Goal: Check status: Check status

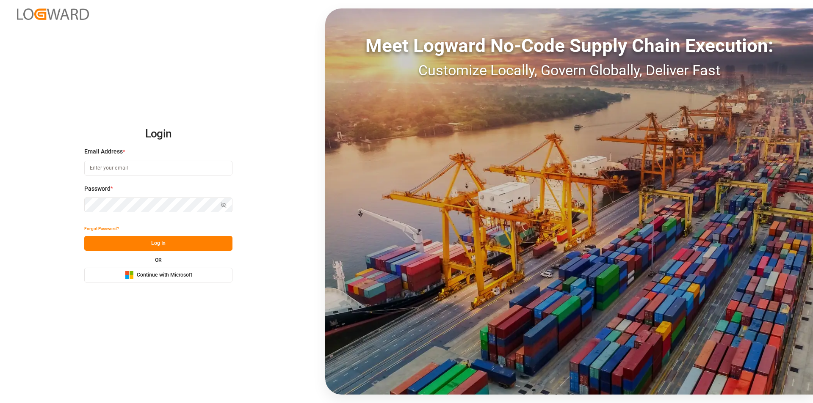
type input "nalini.basdeo@leschaco.com"
click at [177, 246] on button "Log In" at bounding box center [158, 243] width 148 height 15
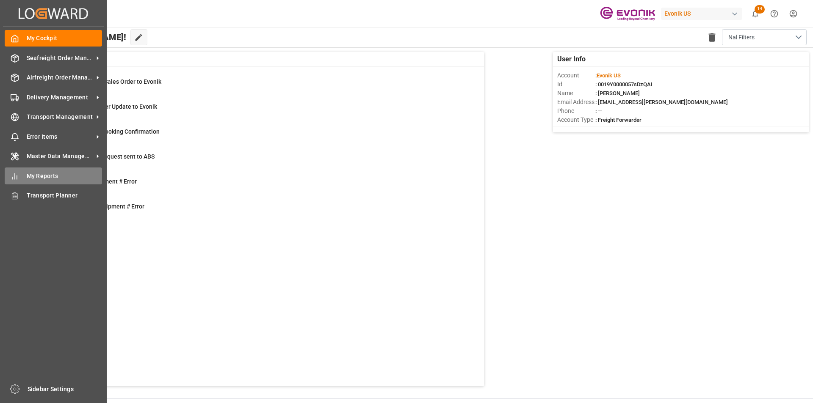
click at [21, 172] on div "My Reports My Reports" at bounding box center [53, 176] width 97 height 17
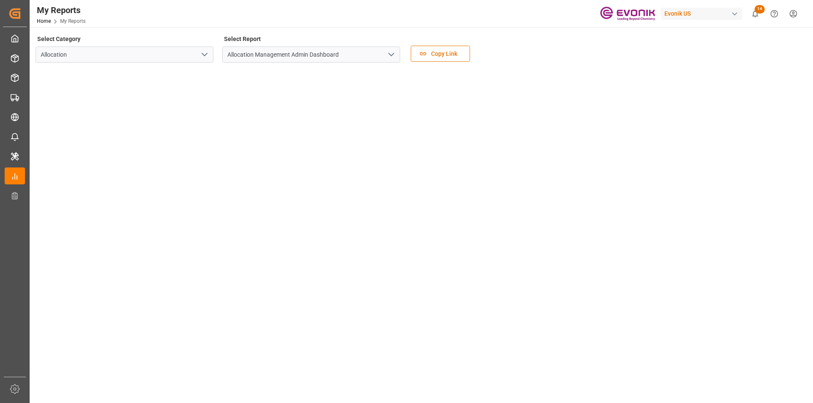
click at [206, 54] on polyline "open menu" at bounding box center [204, 54] width 5 height 3
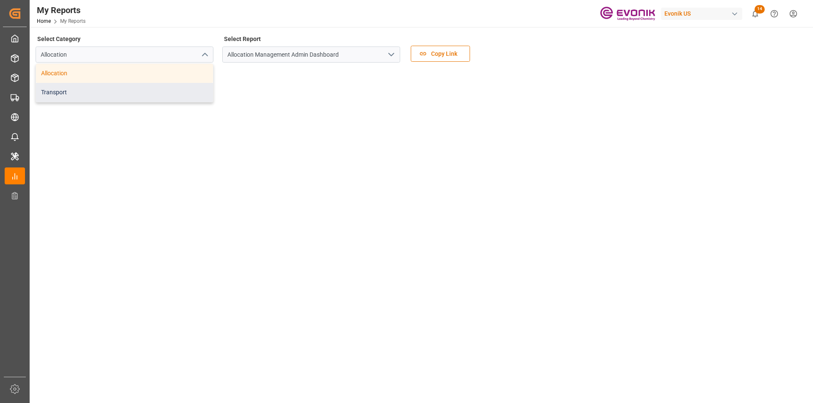
click at [81, 94] on div "Transport" at bounding box center [124, 92] width 177 height 19
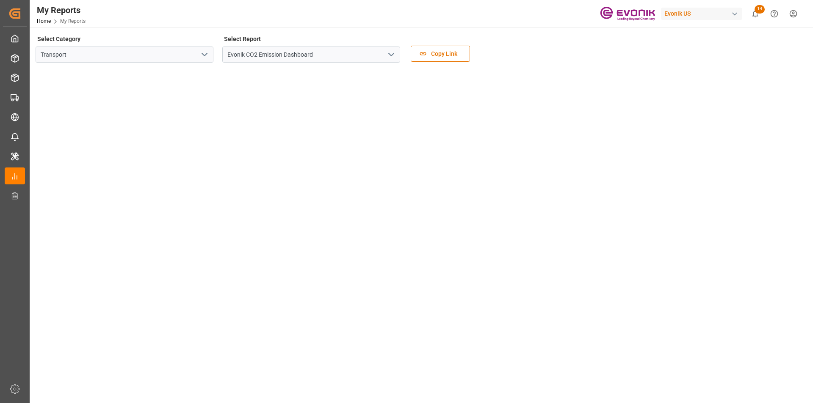
click at [391, 58] on icon "open menu" at bounding box center [391, 55] width 10 height 10
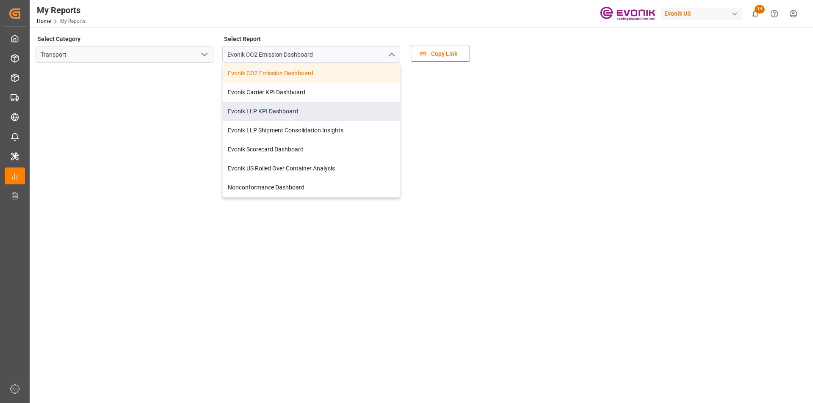
click at [293, 107] on div "Evonik LLP KPI Dashboard" at bounding box center [311, 111] width 177 height 19
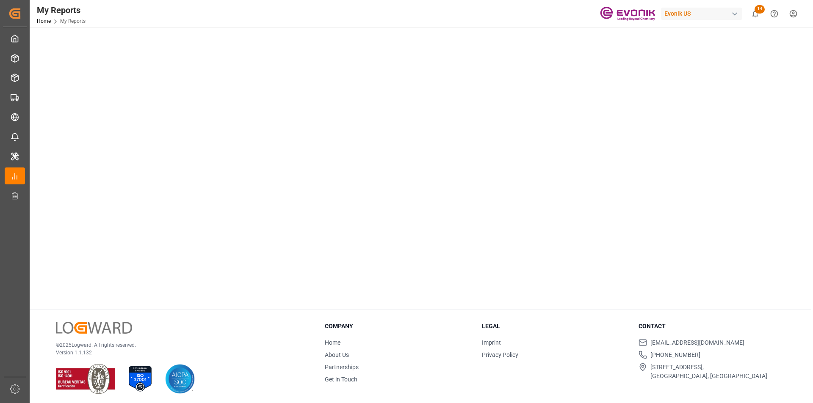
scroll to position [339, 0]
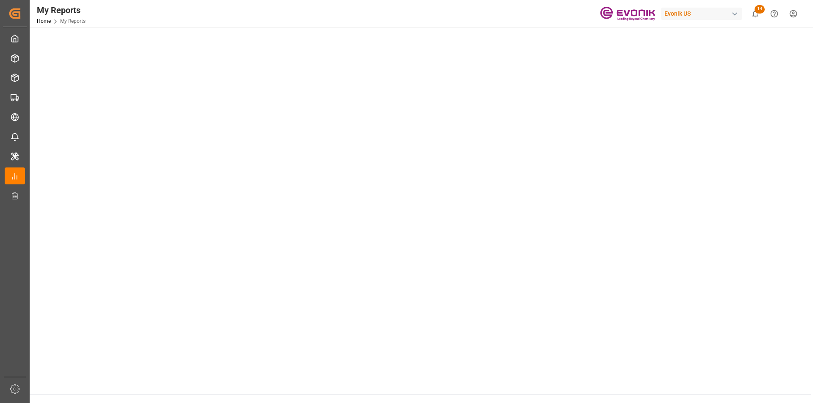
click at [634, 268] on tableau-viz at bounding box center [420, 59] width 768 height 657
drag, startPoint x: 691, startPoint y: 256, endPoint x: 625, endPoint y: 278, distance: 69.6
click at [687, 258] on tableau-viz at bounding box center [420, 59] width 768 height 657
click at [683, 238] on tableau-viz at bounding box center [420, 59] width 768 height 657
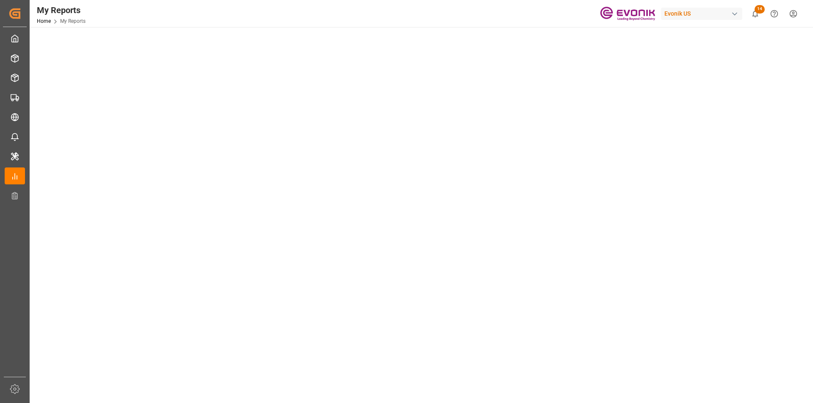
click at [672, 199] on tableau-viz at bounding box center [420, 183] width 768 height 657
click at [643, 197] on tableau-viz at bounding box center [420, 183] width 768 height 657
click at [707, 199] on tableau-viz at bounding box center [420, 183] width 768 height 657
click at [685, 197] on tableau-viz at bounding box center [420, 186] width 768 height 657
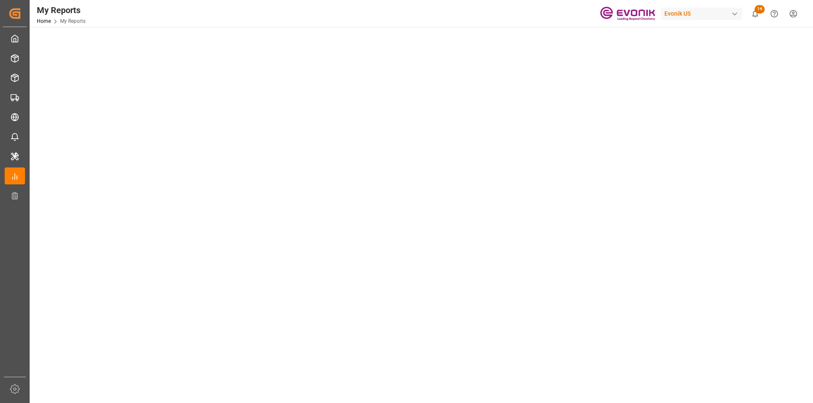
click at [676, 198] on tableau-viz at bounding box center [420, 186] width 768 height 657
click at [655, 199] on tableau-viz at bounding box center [420, 186] width 768 height 657
click at [652, 191] on tableau-viz at bounding box center [420, 186] width 768 height 657
click at [683, 216] on tableau-viz at bounding box center [420, 186] width 768 height 657
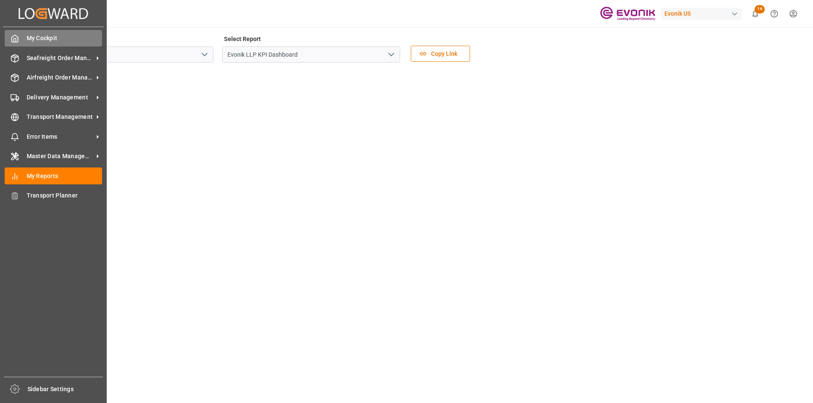
click at [17, 33] on div "My Cockpit My Cockpit" at bounding box center [53, 38] width 97 height 17
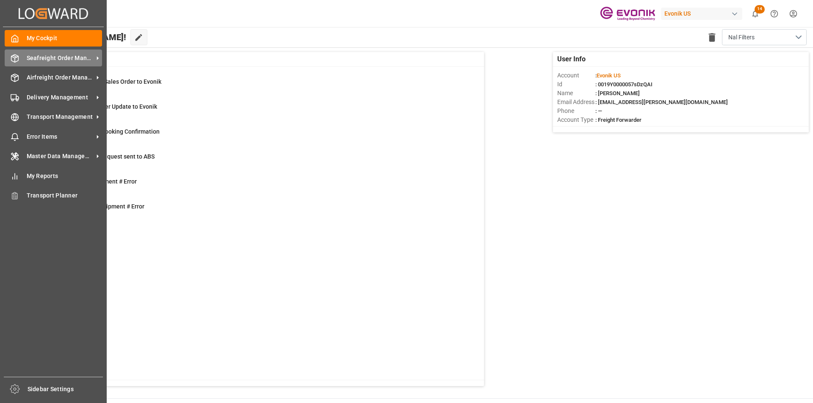
click at [72, 55] on span "Seafreight Order Management" at bounding box center [60, 58] width 67 height 9
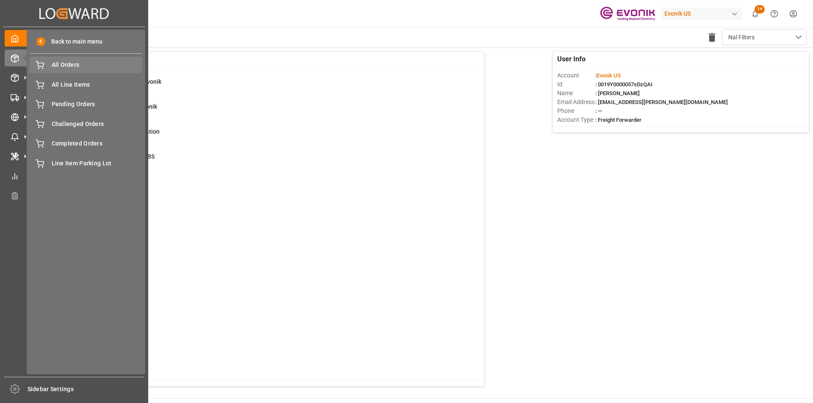
click at [75, 65] on span "All Orders" at bounding box center [97, 65] width 91 height 9
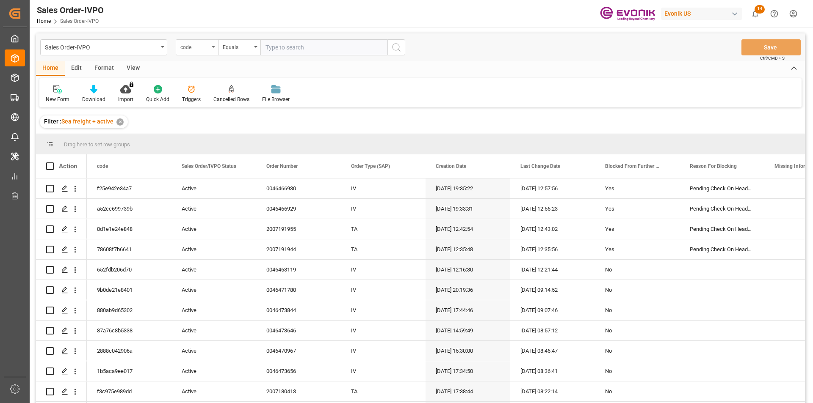
click at [194, 50] on div "code" at bounding box center [194, 46] width 29 height 10
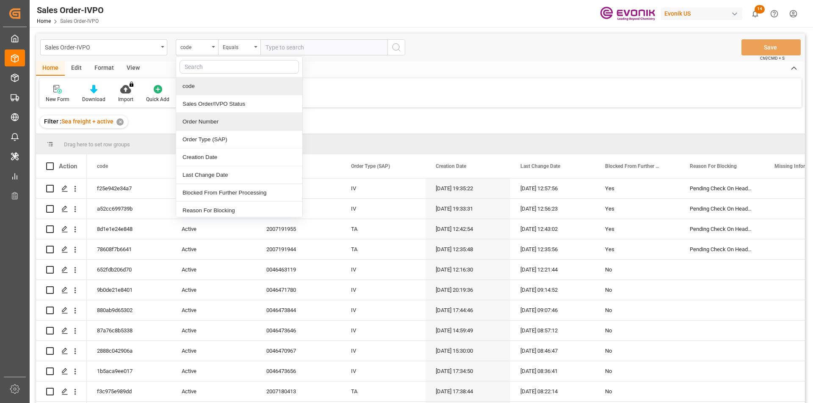
click at [210, 121] on div "Order Number" at bounding box center [239, 122] width 126 height 18
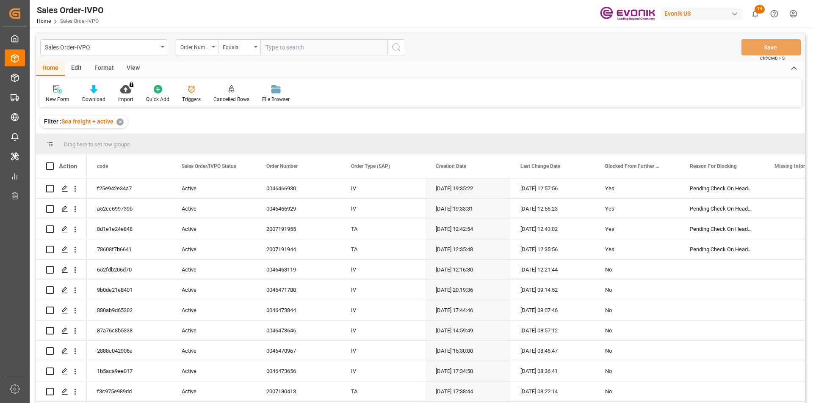
click at [309, 48] on input "text" at bounding box center [323, 47] width 127 height 16
paste input "8500381220"
type input "8500381220"
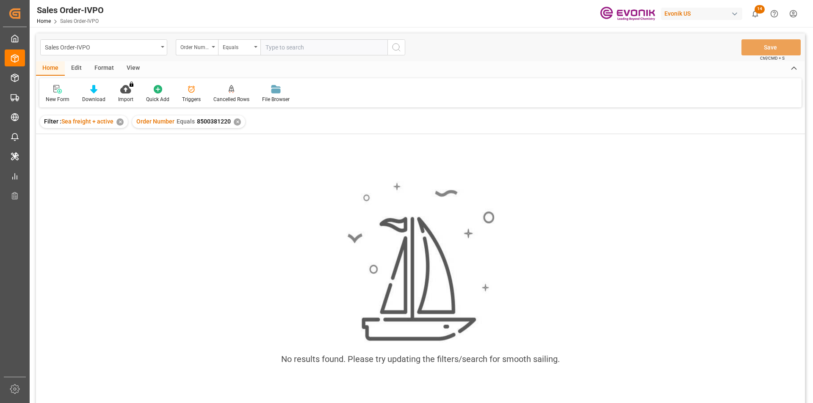
click at [235, 126] on div "Order Number Equals 8500381220 ✕" at bounding box center [188, 122] width 113 height 13
click at [235, 123] on div "✕" at bounding box center [237, 121] width 7 height 7
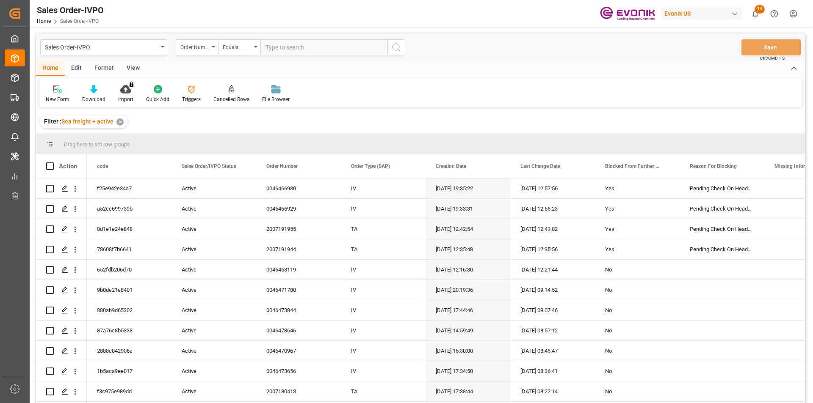
click at [303, 51] on input "text" at bounding box center [323, 47] width 127 height 16
paste input "2007080280"
type input "2007080280"
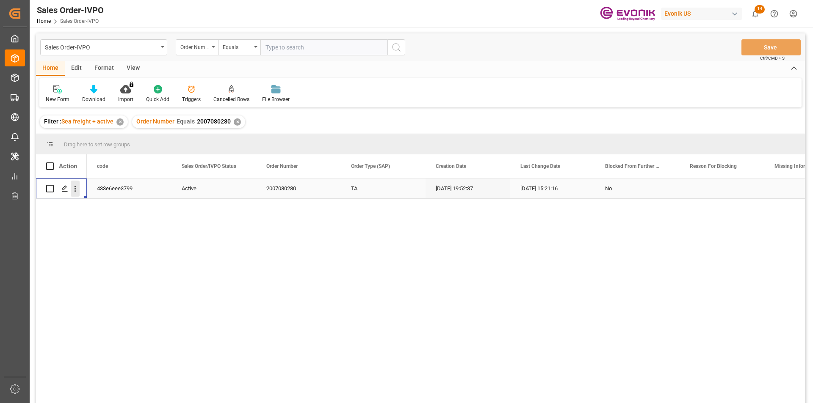
click at [74, 187] on icon "open menu" at bounding box center [75, 189] width 9 height 9
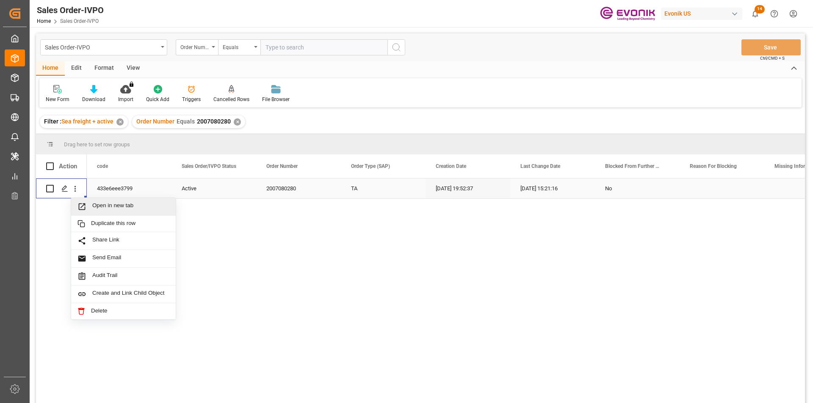
click at [102, 207] on span "Open in new tab" at bounding box center [130, 206] width 77 height 9
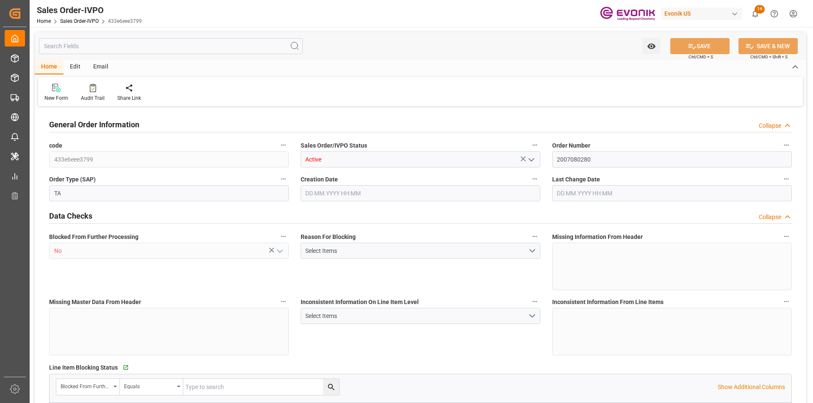
type input "BRRIO"
type input "0"
type input "1"
type input "2"
type input "20000"
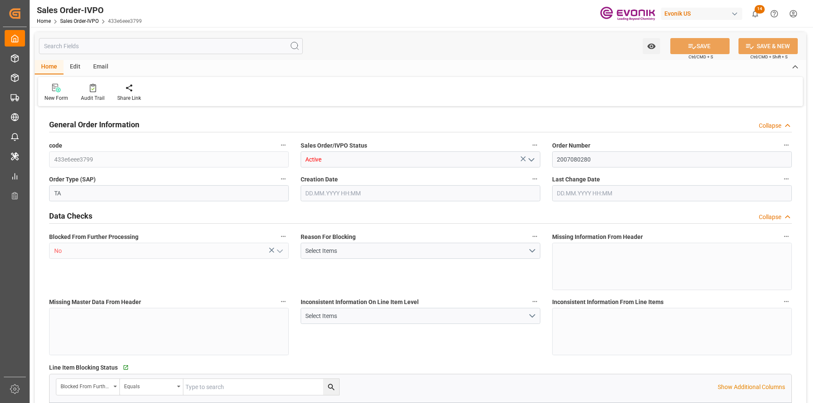
type input "0"
type input "17000"
type input "30"
type input "15.07.2025 19:52"
type input "18.08.2025 15:21"
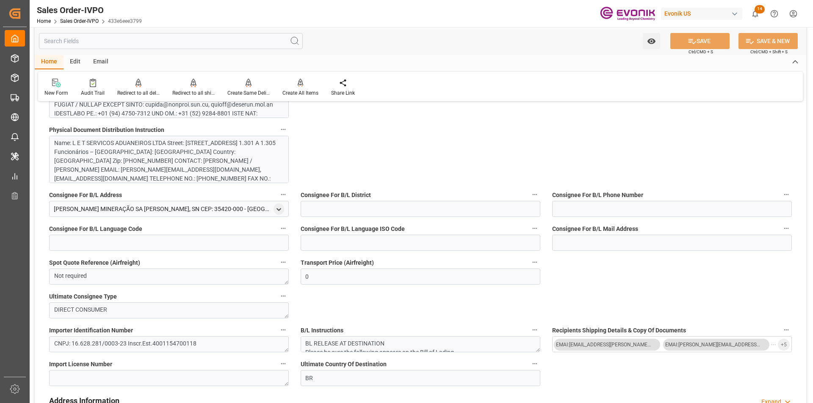
scroll to position [466, 0]
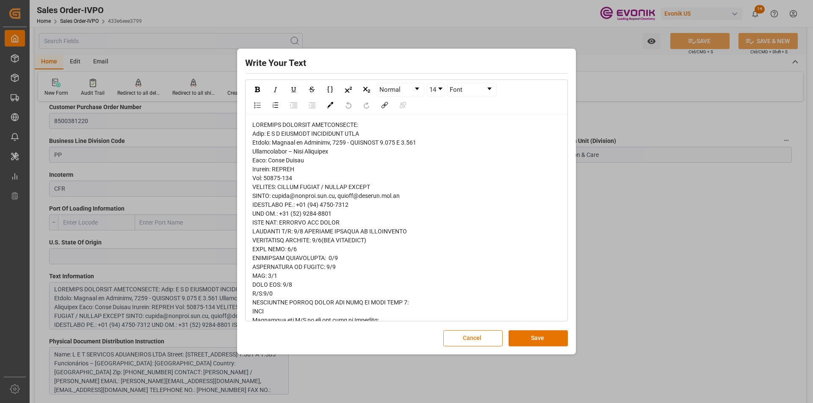
click at [469, 345] on button "Cancel" at bounding box center [472, 339] width 59 height 16
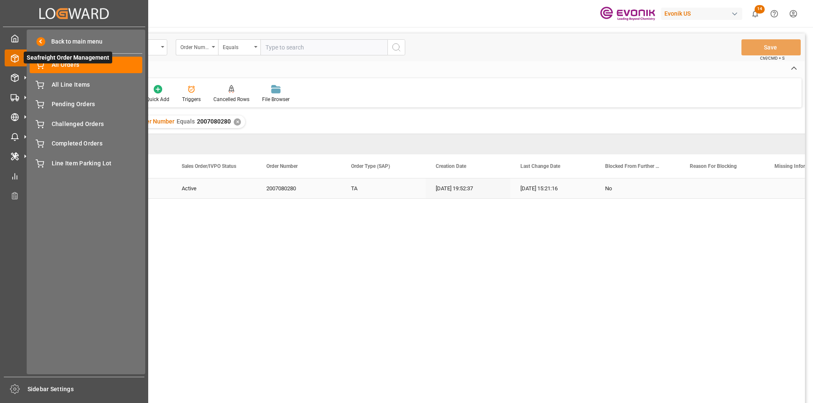
click at [51, 58] on span "Seafreight Order Management" at bounding box center [68, 58] width 88 height 12
click at [114, 66] on span "All Orders" at bounding box center [97, 65] width 91 height 9
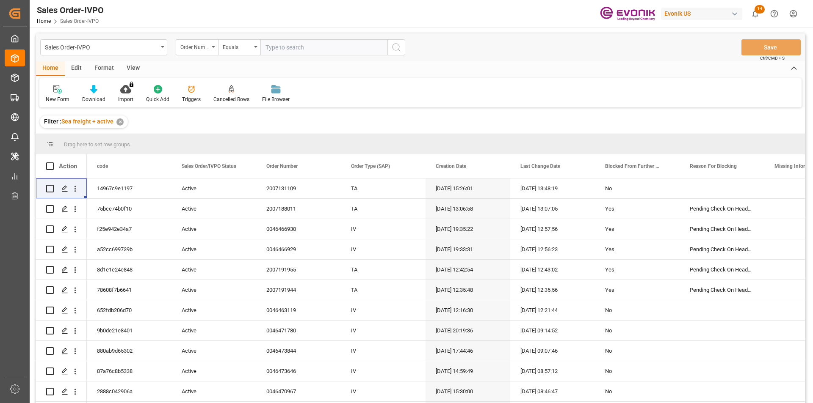
click at [302, 53] on input "text" at bounding box center [323, 47] width 127 height 16
click at [304, 50] on input "text" at bounding box center [323, 47] width 127 height 16
paste input "2007137997"
type input "2007137997"
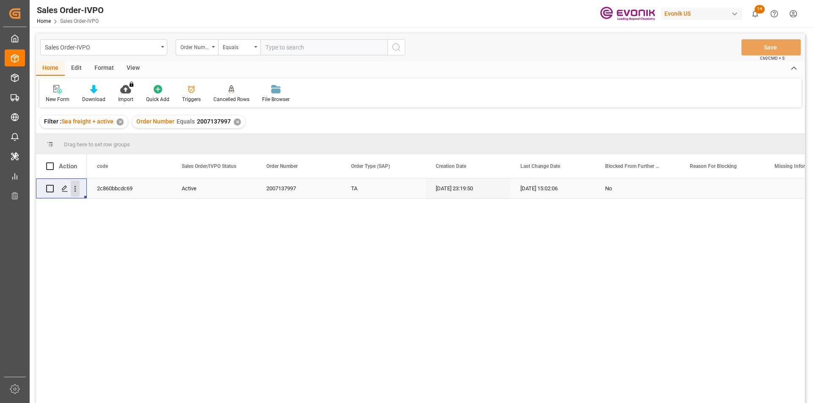
click at [73, 190] on icon "open menu" at bounding box center [75, 189] width 9 height 9
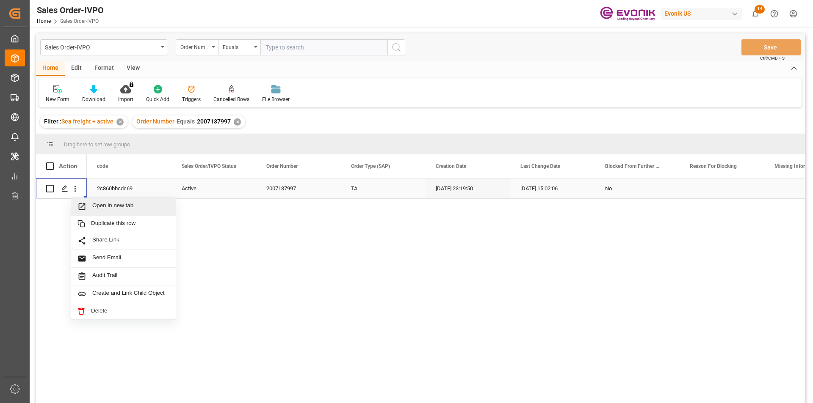
click at [114, 214] on div "Open in new tab" at bounding box center [123, 207] width 105 height 18
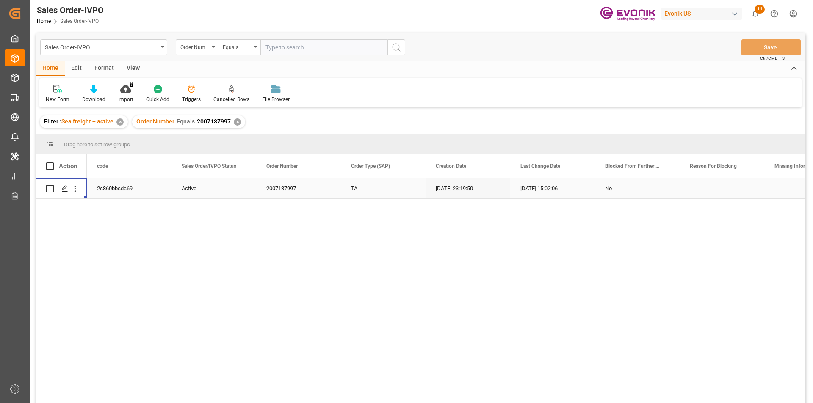
click at [234, 121] on div "✕" at bounding box center [237, 121] width 7 height 7
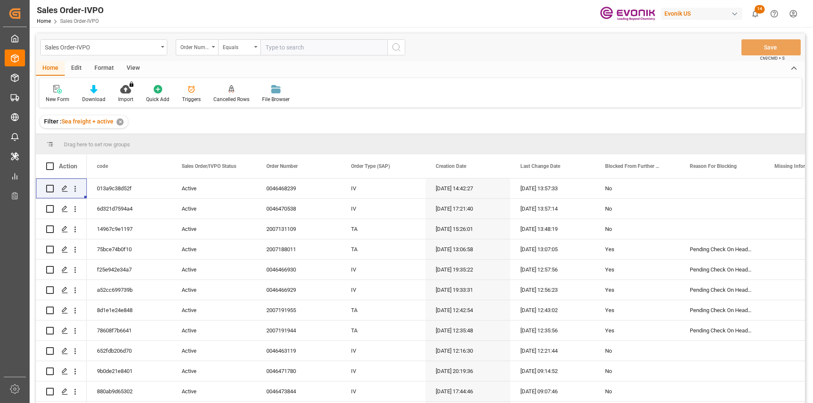
click at [280, 49] on input "text" at bounding box center [323, 47] width 127 height 16
paste input "0046459355"
type input "0046459355"
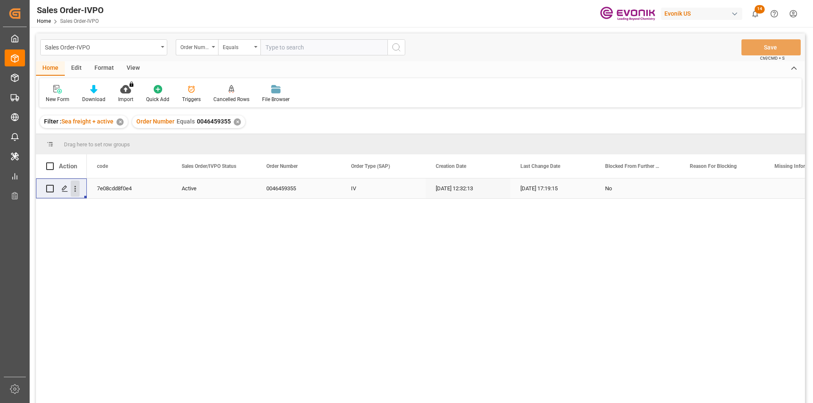
click at [75, 187] on icon "open menu" at bounding box center [75, 189] width 2 height 6
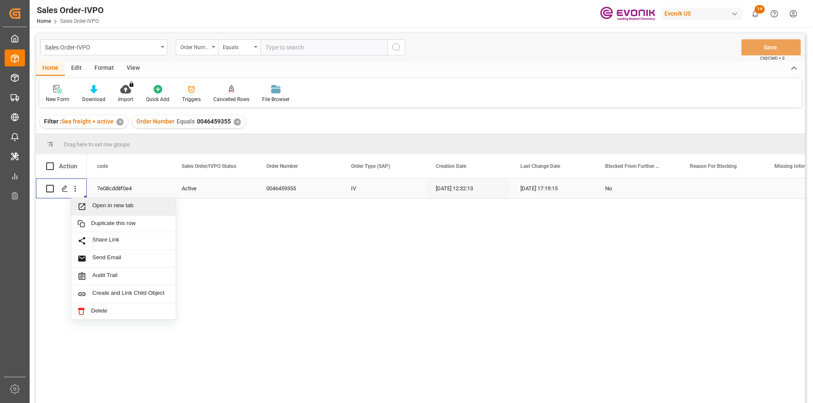
click at [129, 209] on span "Open in new tab" at bounding box center [130, 206] width 77 height 9
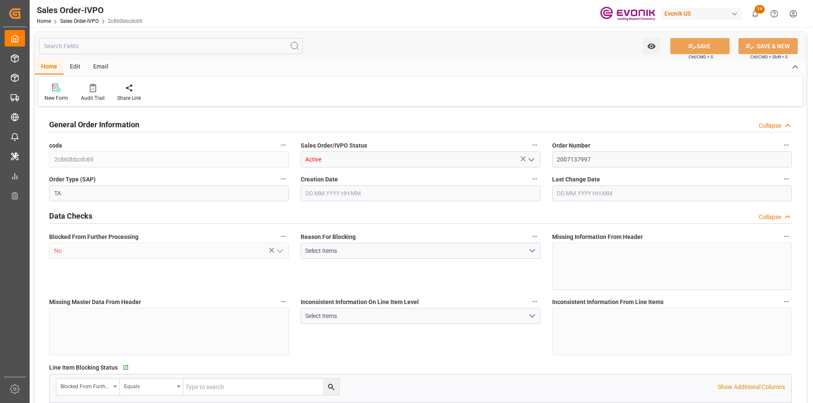
type input "AUMEL"
type input "0"
type input "1"
type input "4422"
type input "5.7182"
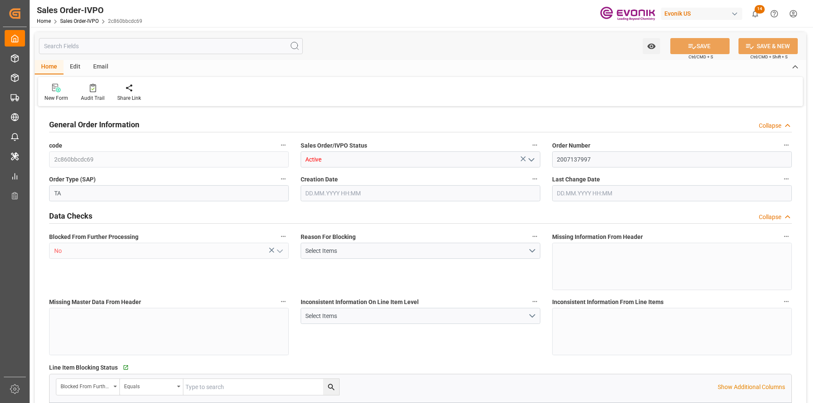
type input "0"
type input "20.08.2025 23:19"
type input "25.08.2025 15:02"
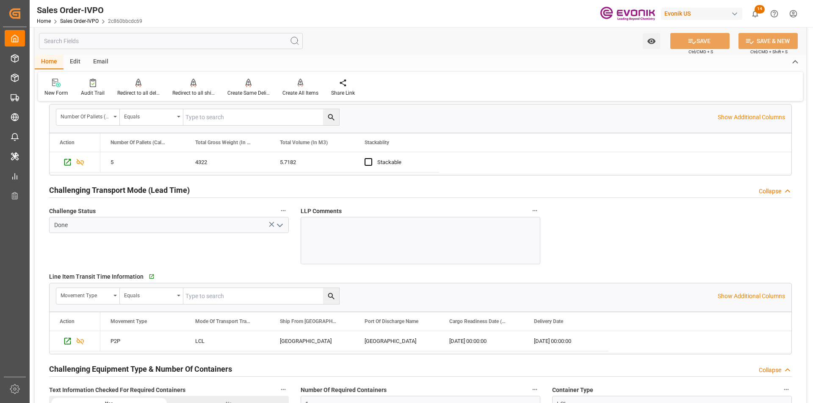
scroll to position [1481, 0]
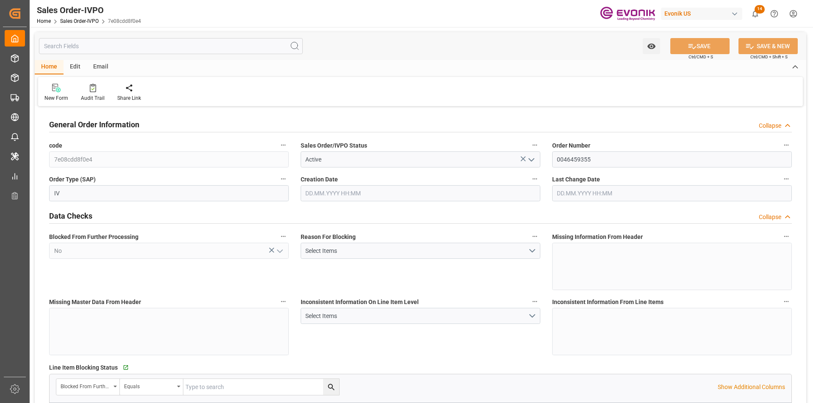
type input "INNSA"
type input "0"
type input "1"
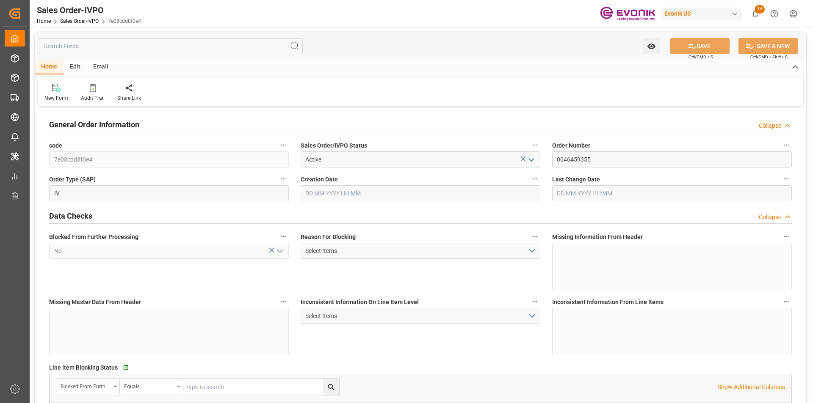
type input "11283.2276"
type input "29.6868"
type input "17000"
type input "30"
type input "[DATE] 12:32"
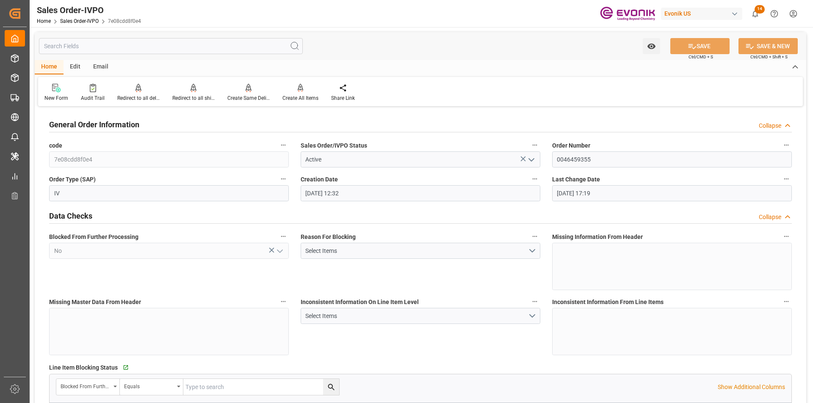
type input "[DATE] 17:19"
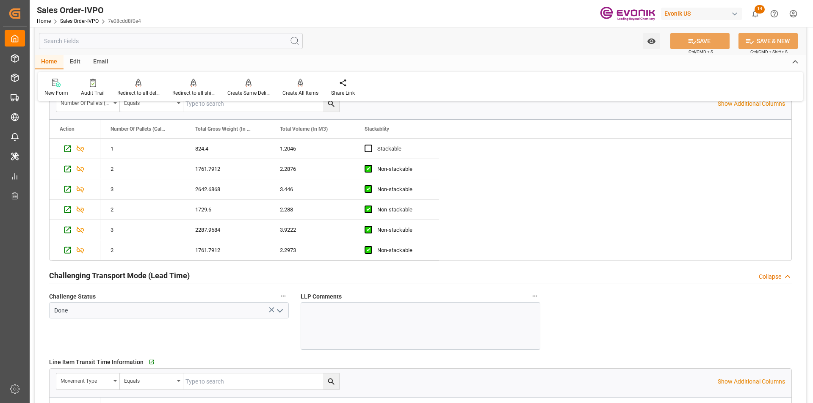
scroll to position [1693, 0]
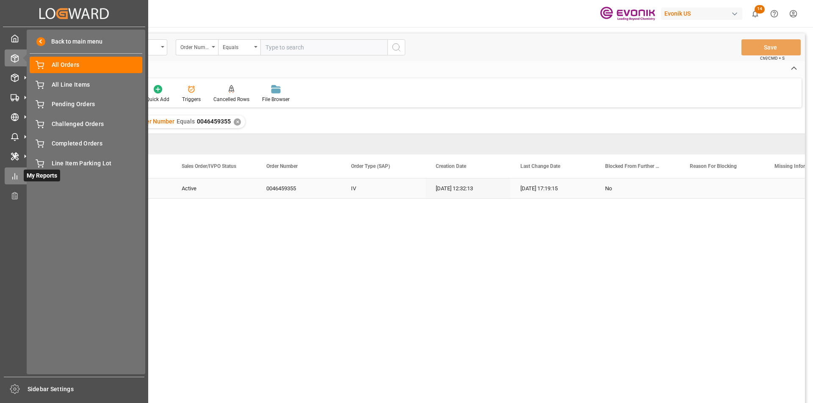
click at [18, 177] on icon at bounding box center [15, 176] width 8 height 8
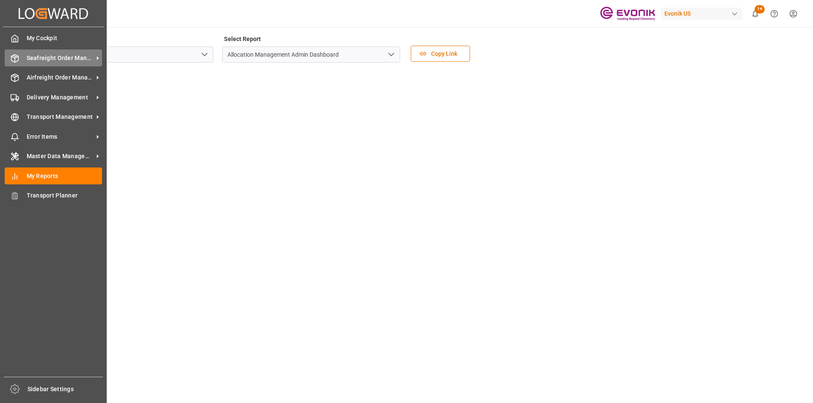
click at [60, 52] on div "Seafreight Order Management Seafreight Order Management" at bounding box center [53, 58] width 97 height 17
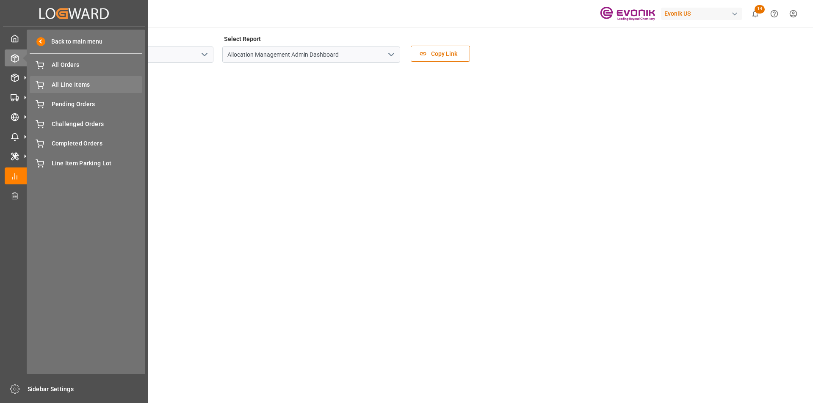
click at [78, 87] on span "All Line Items" at bounding box center [97, 84] width 91 height 9
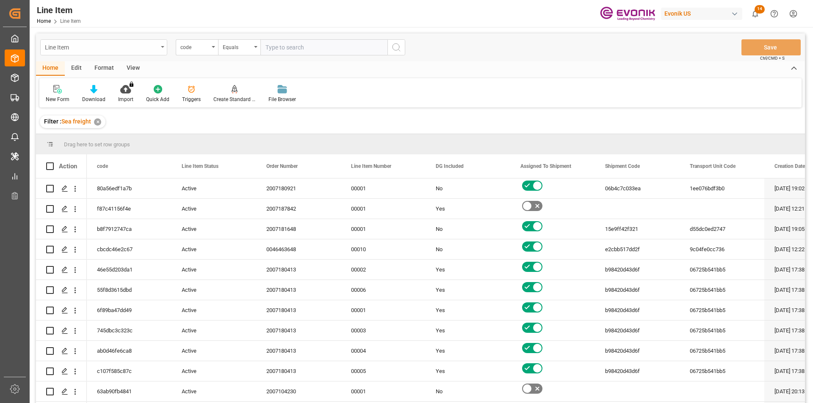
click at [157, 52] on div "Line Item" at bounding box center [101, 46] width 113 height 11
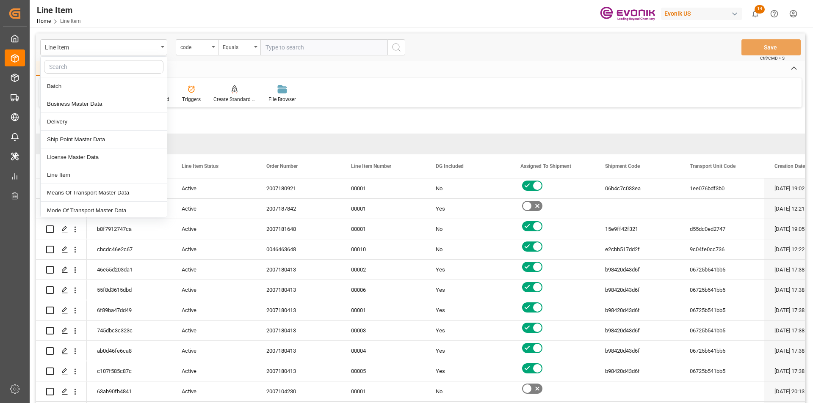
click at [388, 82] on div "New Form Download Import You don't have permission for this feature. Contact ad…" at bounding box center [420, 92] width 762 height 29
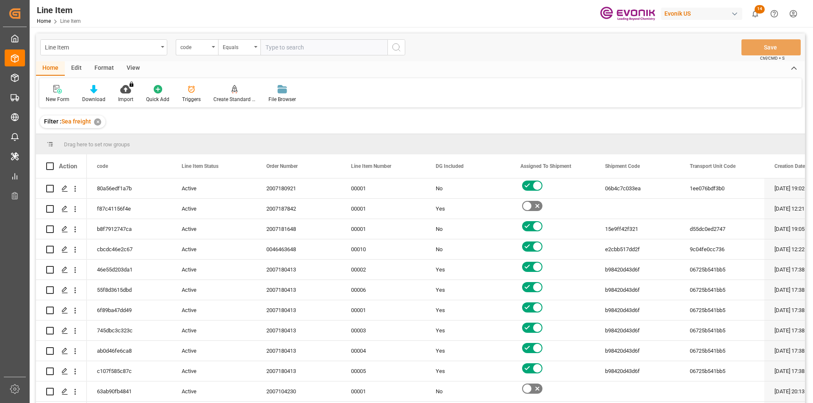
click at [110, 70] on div "Format" at bounding box center [104, 68] width 32 height 14
click at [62, 89] on icon at bounding box center [58, 89] width 8 height 8
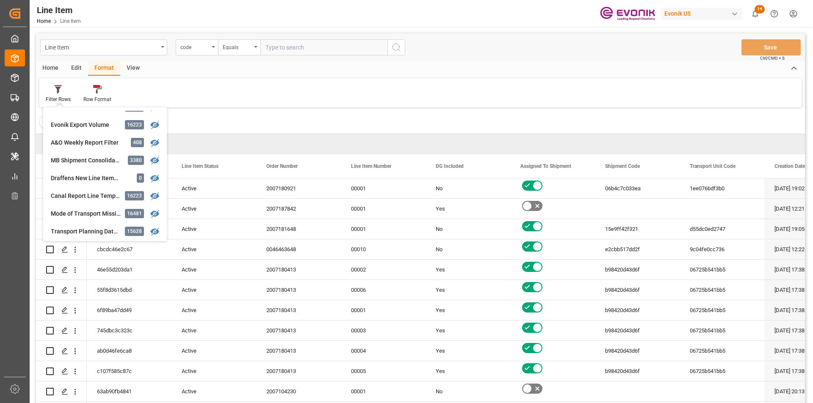
scroll to position [77, 0]
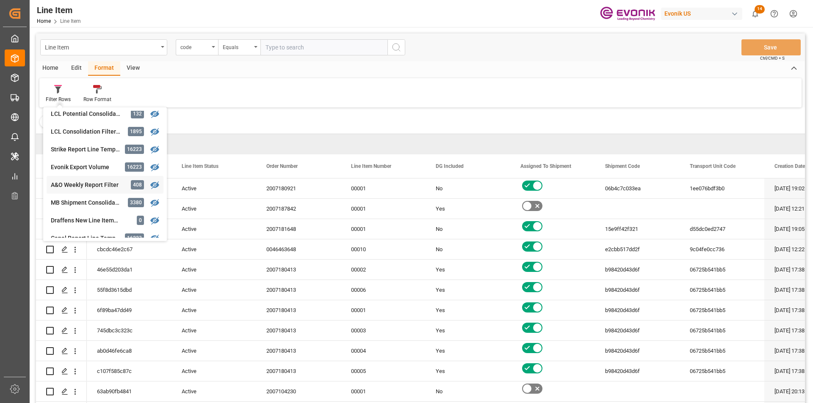
click at [96, 188] on div "Line Item code Equals Save Ctrl/CMD + S Home Edit Format View Filter Rows Produ…" at bounding box center [420, 229] width 769 height 392
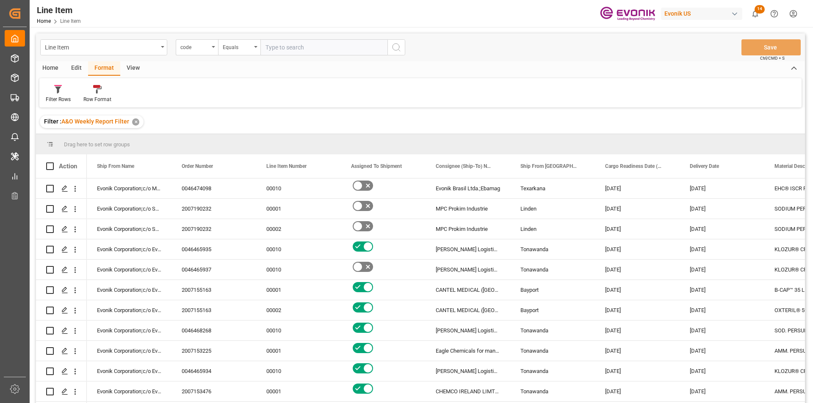
click at [50, 67] on div "Home" at bounding box center [50, 68] width 29 height 14
click at [94, 91] on icon at bounding box center [93, 89] width 7 height 8
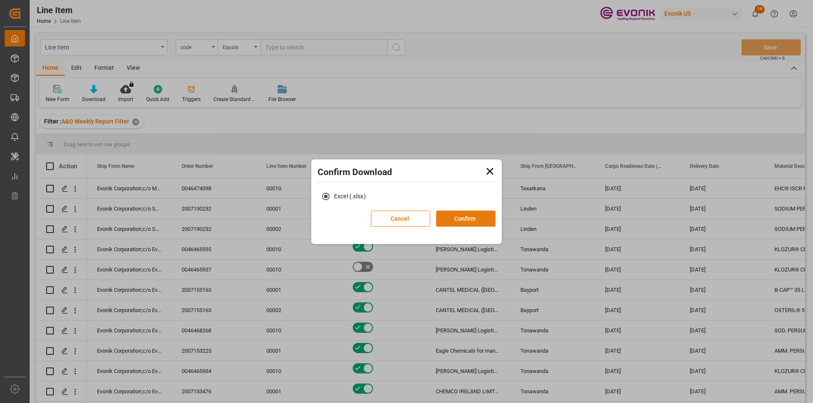
click at [476, 216] on button "Confirm" at bounding box center [465, 219] width 59 height 16
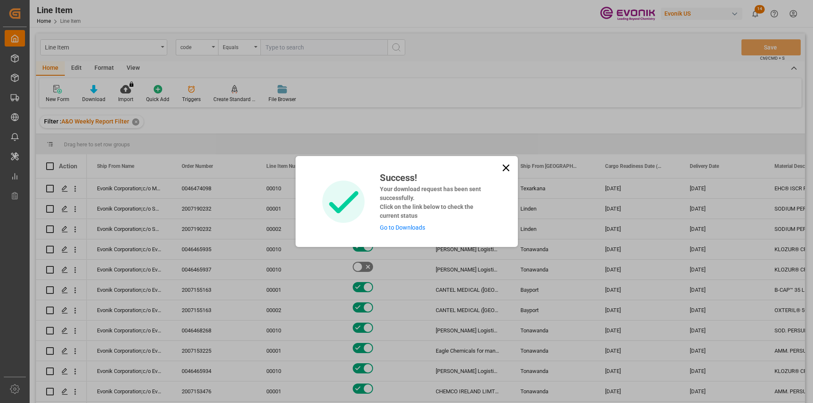
click at [503, 168] on icon at bounding box center [506, 168] width 12 height 12
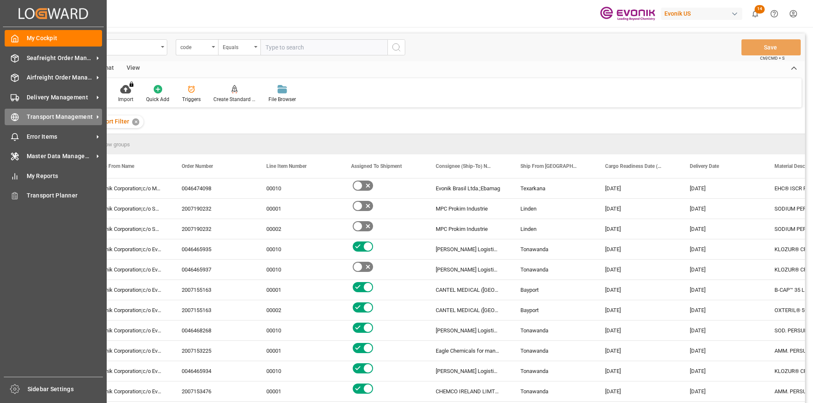
click at [27, 114] on span "Transport Management" at bounding box center [60, 117] width 67 height 9
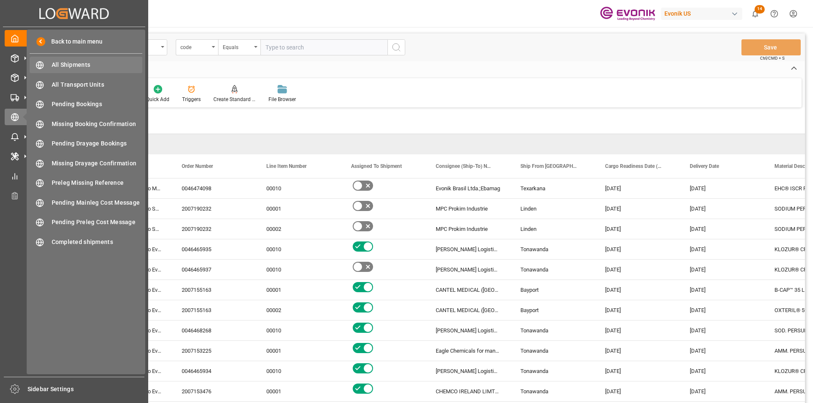
click at [68, 62] on span "All Shipments" at bounding box center [97, 65] width 91 height 9
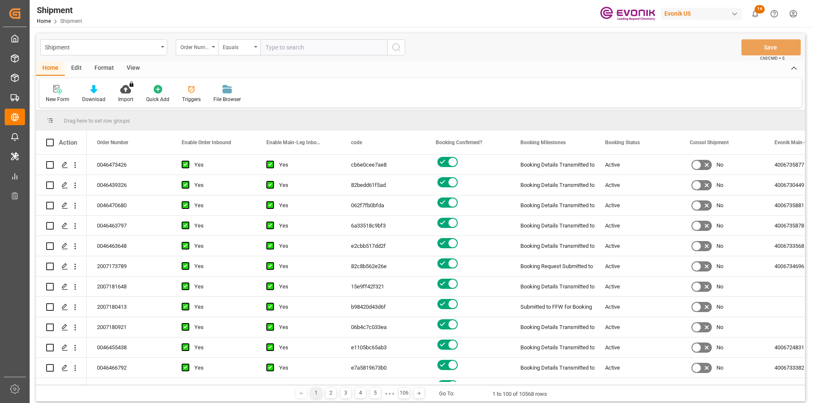
click at [99, 66] on div "Format" at bounding box center [104, 68] width 32 height 14
click at [61, 98] on div "Filter Rows" at bounding box center [58, 100] width 25 height 8
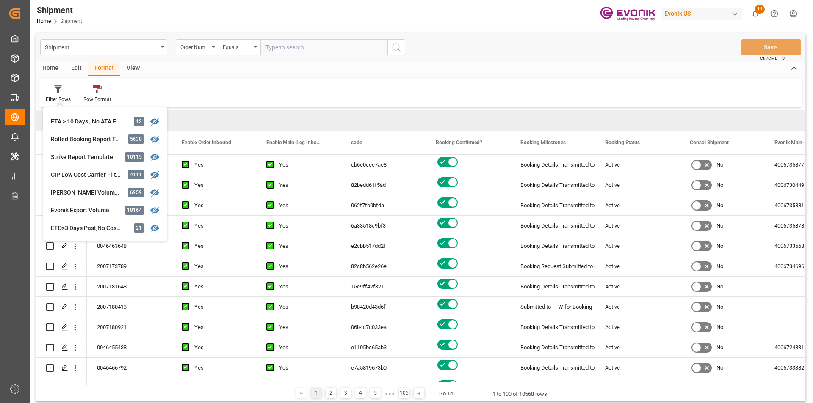
scroll to position [296, 0]
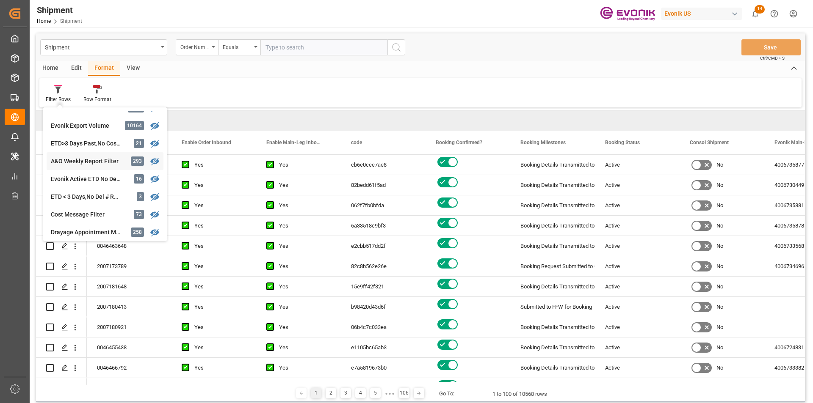
click at [94, 163] on div "A&O Weekly Report Filter" at bounding box center [88, 161] width 74 height 9
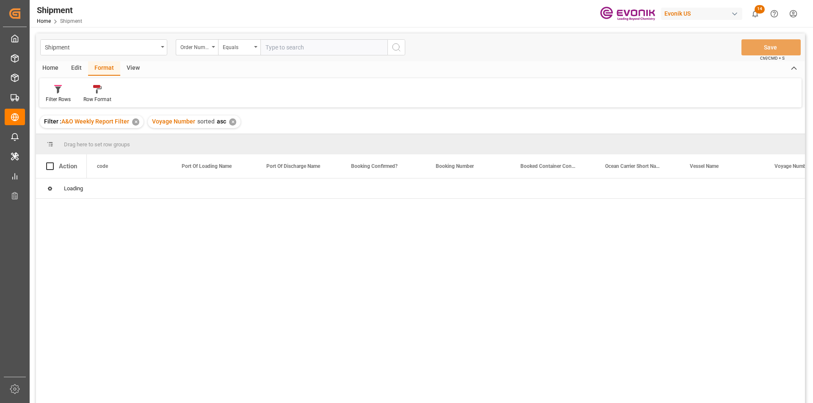
click at [51, 69] on div "Home" at bounding box center [50, 68] width 29 height 14
click at [96, 97] on div "Download" at bounding box center [93, 100] width 23 height 8
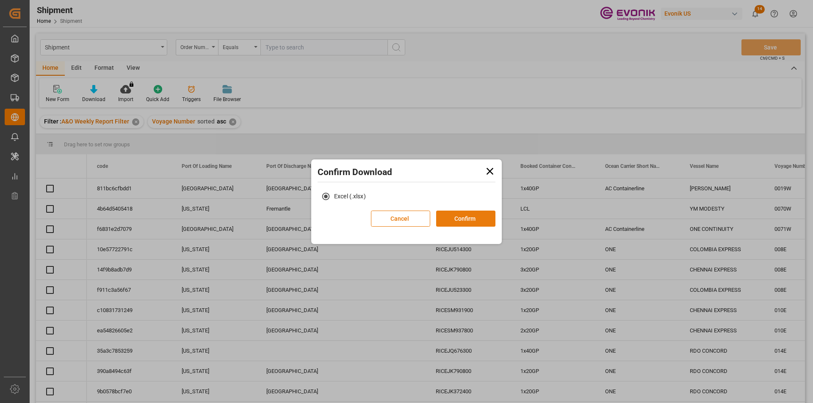
click at [462, 221] on button "Confirm" at bounding box center [465, 219] width 59 height 16
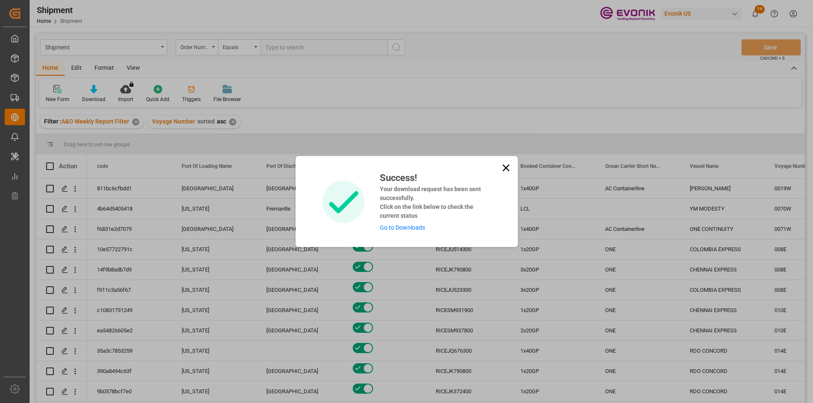
click at [396, 231] on link "Go to Downloads" at bounding box center [402, 227] width 45 height 7
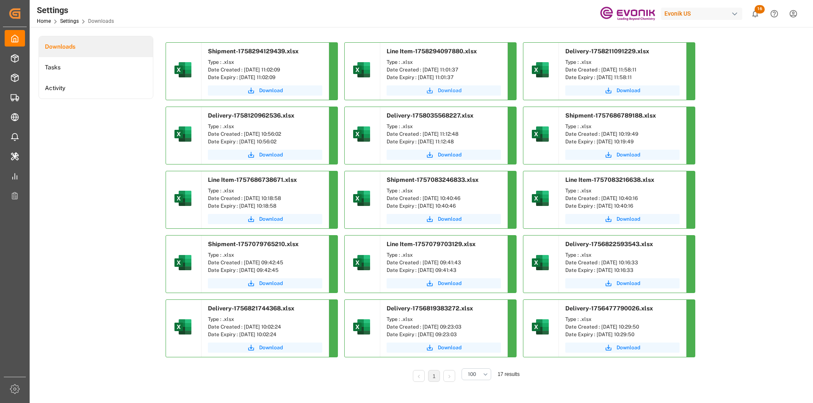
click at [451, 91] on span "Download" at bounding box center [450, 91] width 24 height 8
click at [256, 92] on button "Download" at bounding box center [265, 90] width 114 height 10
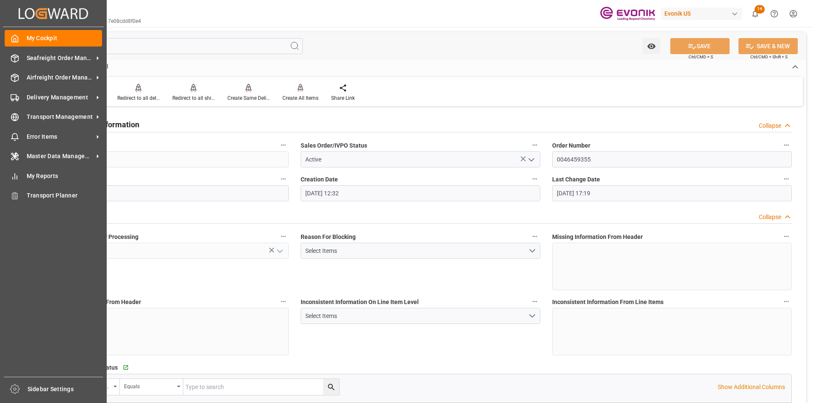
scroll to position [1693, 0]
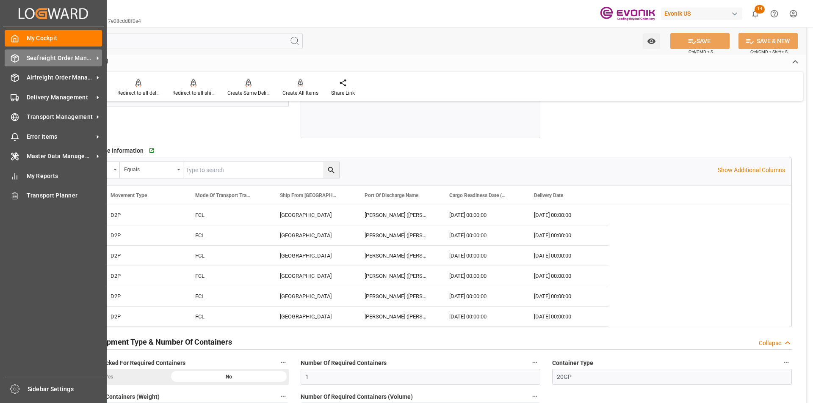
click at [56, 57] on span "Seafreight Order Management" at bounding box center [60, 58] width 67 height 9
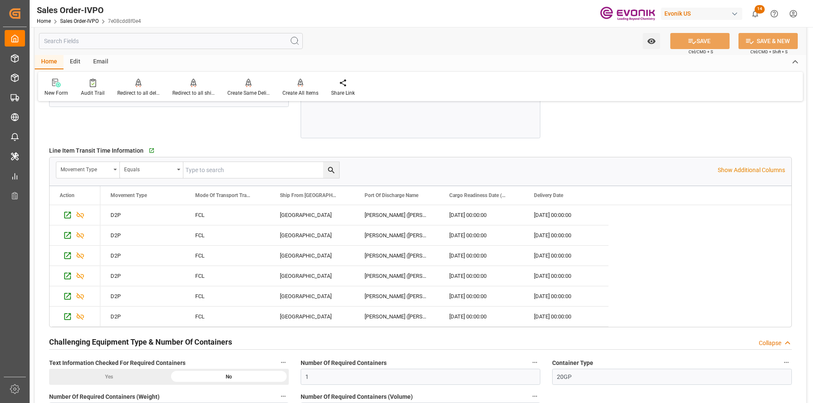
click at [81, 64] on div "Edit" at bounding box center [74, 62] width 23 height 14
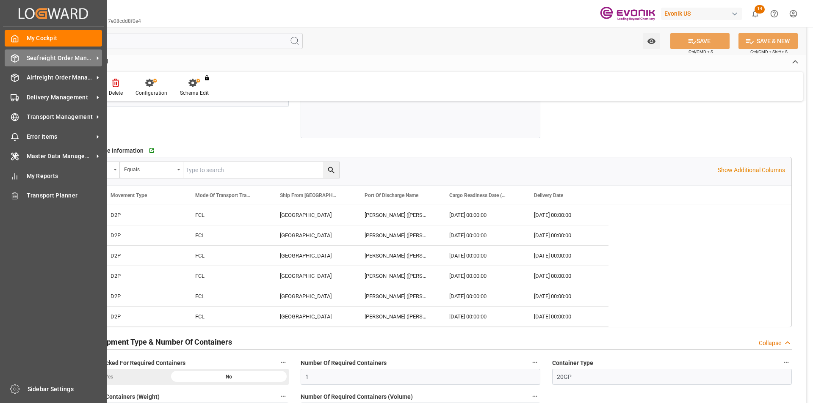
click at [46, 55] on span "Seafreight Order Management" at bounding box center [60, 58] width 67 height 9
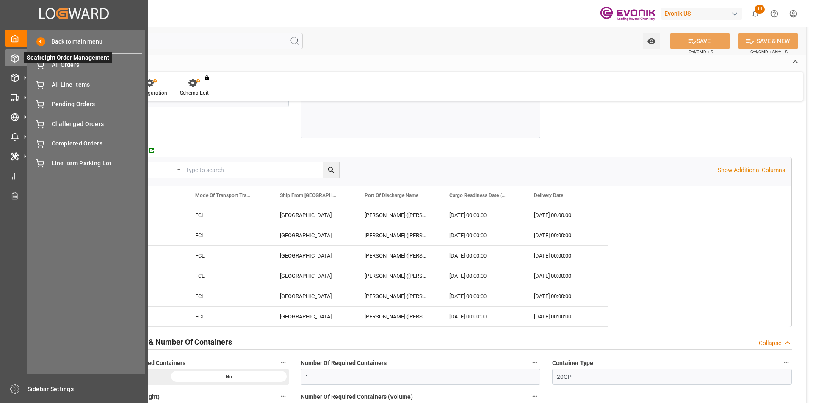
click at [66, 63] on span "Seafreight Order Management" at bounding box center [68, 58] width 88 height 12
click at [46, 63] on span "Seafreight Order Management" at bounding box center [68, 58] width 88 height 12
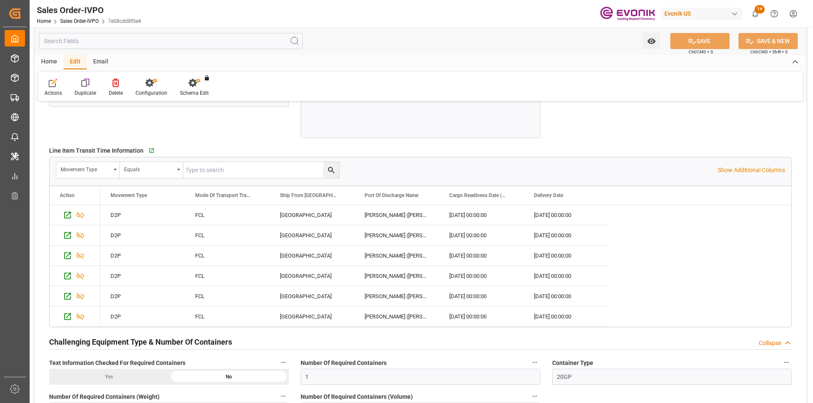
click at [378, 45] on div "Watch Option SAVE Ctrl/CMD + S SAVE & NEW Ctrl/CMD + Shift + S" at bounding box center [420, 41] width 771 height 28
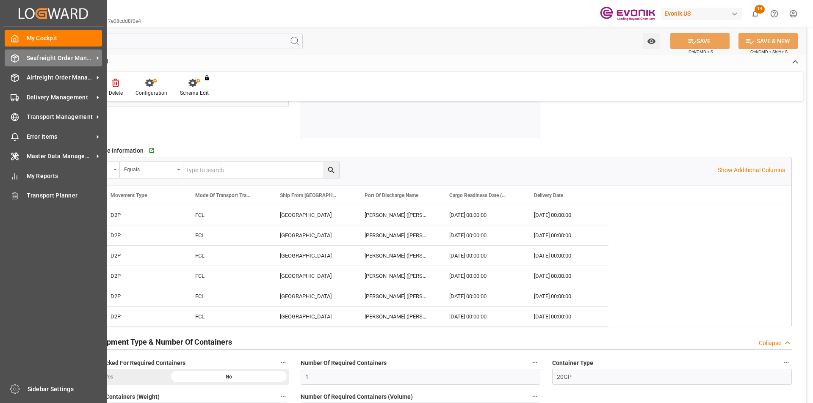
click at [50, 55] on span "Seafreight Order Management" at bounding box center [60, 58] width 67 height 9
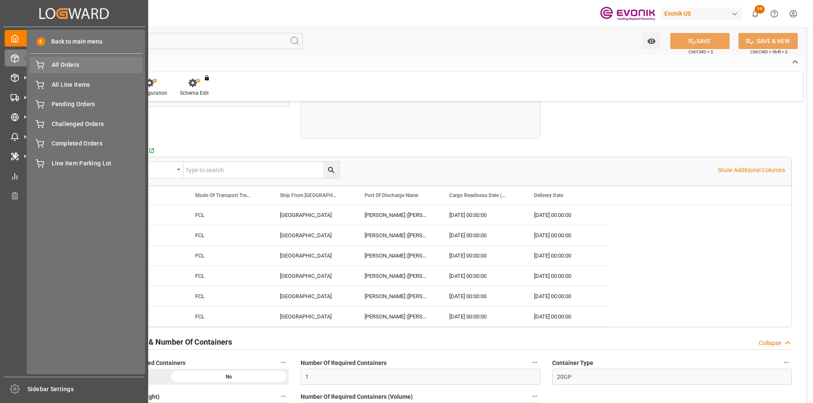
click at [45, 64] on div "All Orders All Orders" at bounding box center [86, 65] width 113 height 17
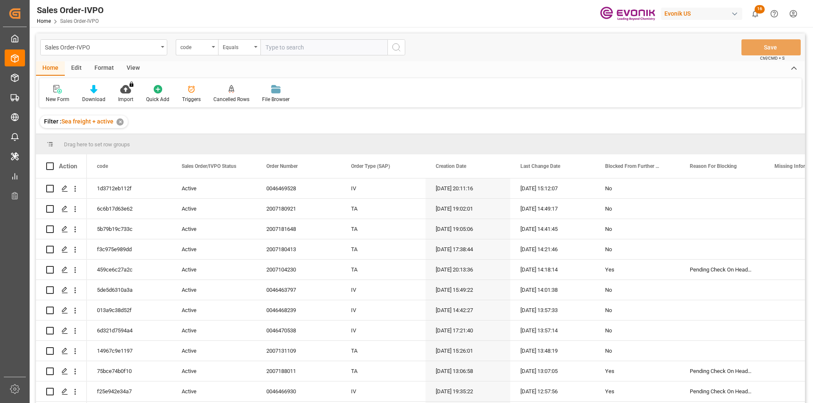
click at [207, 50] on div "code" at bounding box center [194, 46] width 29 height 10
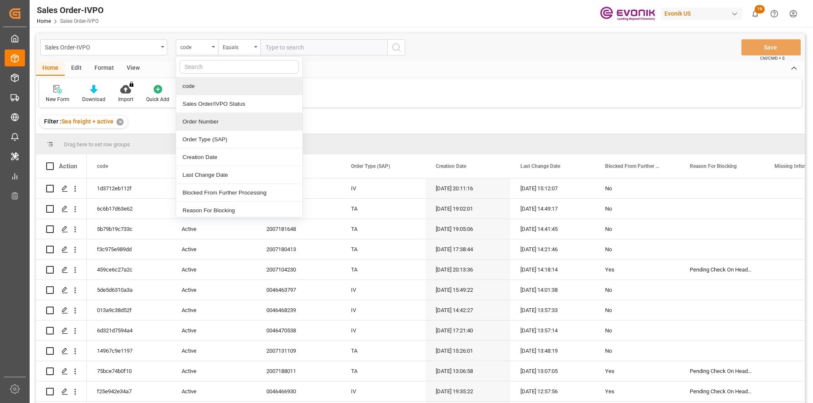
click at [207, 125] on div "Order Number" at bounding box center [239, 122] width 126 height 18
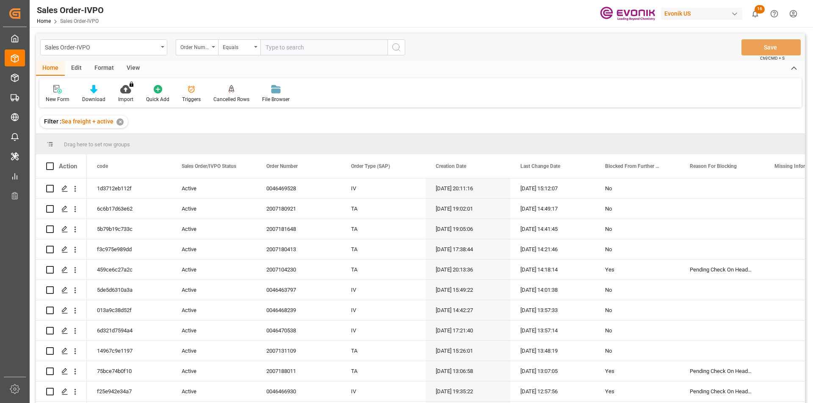
click at [299, 49] on input "text" at bounding box center [323, 47] width 127 height 16
paste input "0046459355"
type input "0046459355"
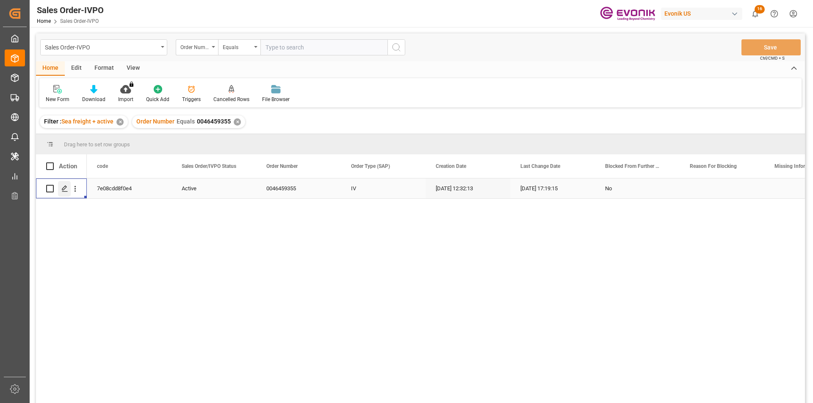
click at [69, 190] on div "Press SPACE to select this row." at bounding box center [64, 189] width 13 height 16
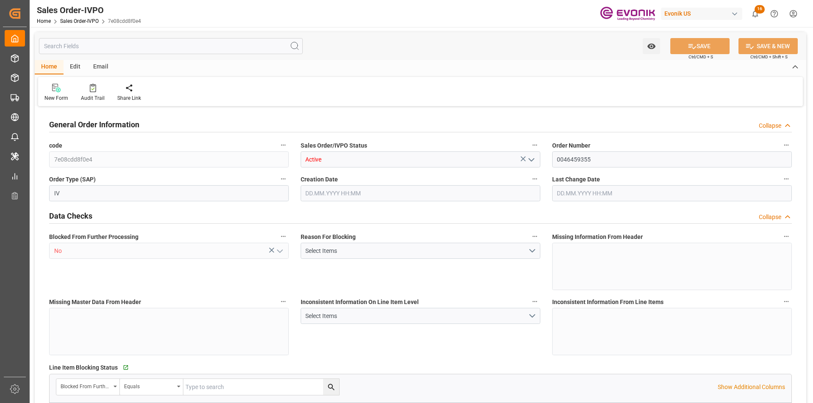
type input "INNSA"
type input "0"
type input "1"
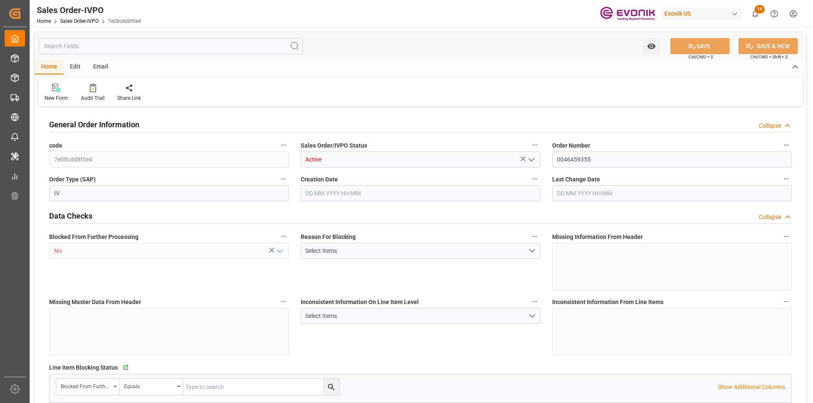
type input "11283.2276"
type input "29.6868"
type input "17000"
type input "30"
type input "22.08.2025 12:32"
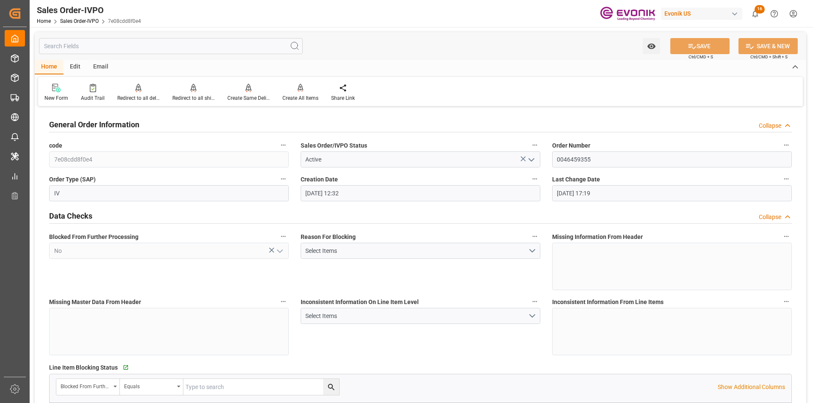
type input "25.08.2025 17:19"
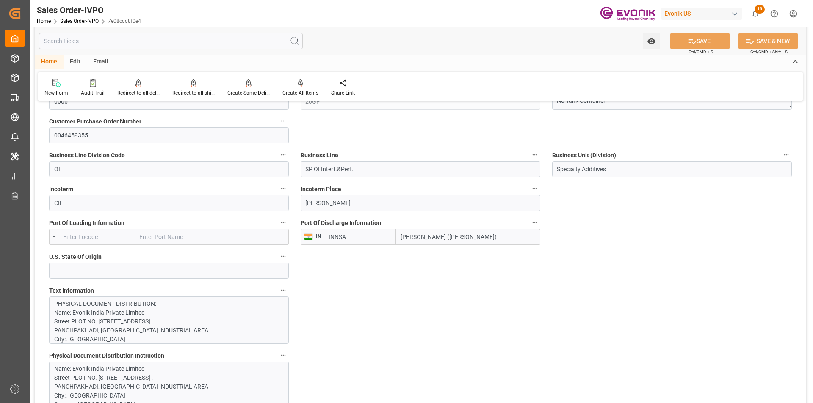
scroll to position [592, 0]
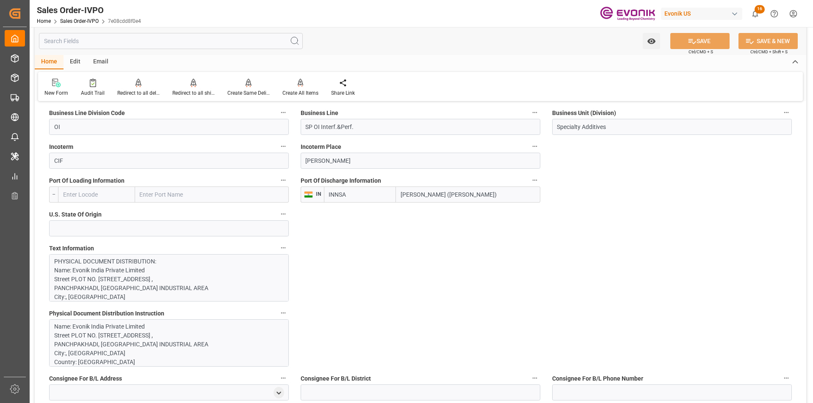
drag, startPoint x: 447, startPoint y: 196, endPoint x: 390, endPoint y: 196, distance: 57.6
click at [390, 196] on div "INNSA Jawaharlal Nehru (Nhava Sheva)" at bounding box center [432, 195] width 216 height 16
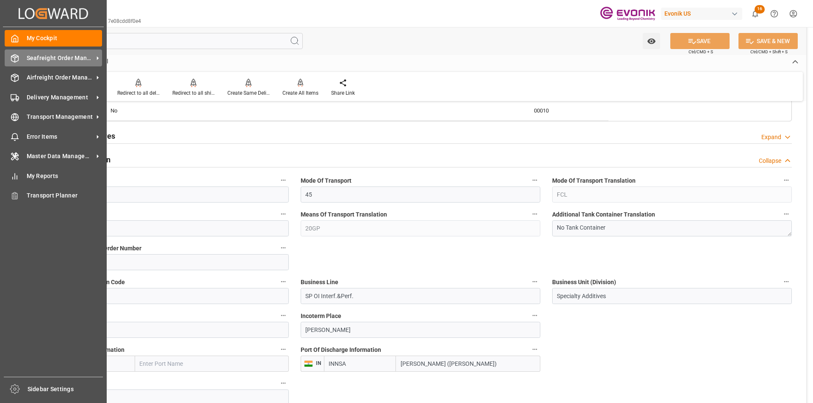
click at [80, 55] on span "Seafreight Order Management" at bounding box center [60, 58] width 67 height 9
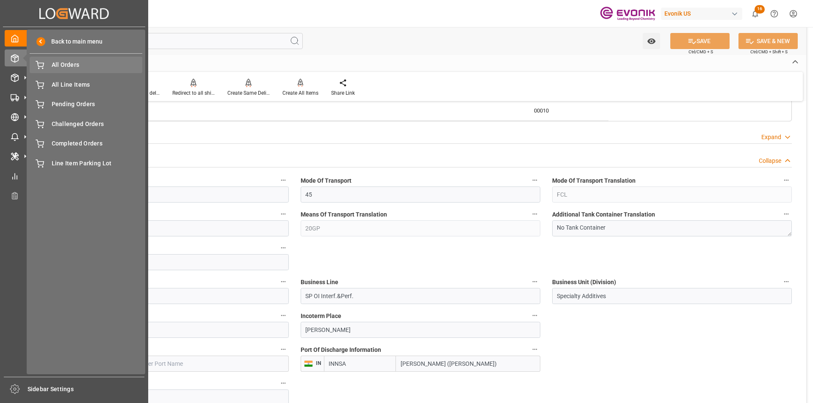
click at [94, 66] on span "All Orders" at bounding box center [97, 65] width 91 height 9
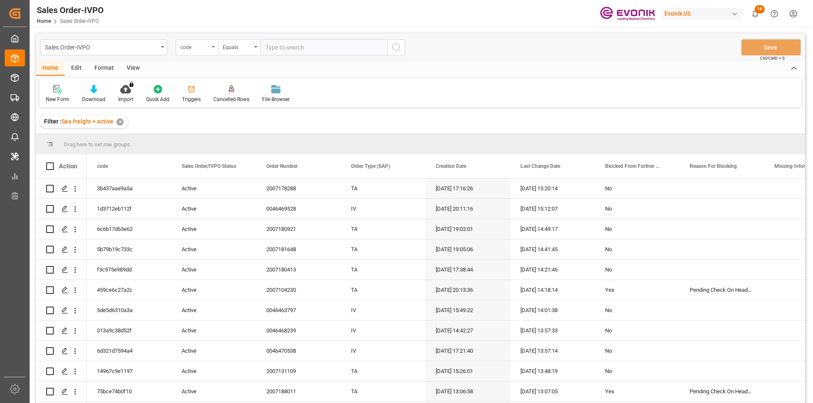
click at [206, 42] on div "code" at bounding box center [194, 46] width 29 height 10
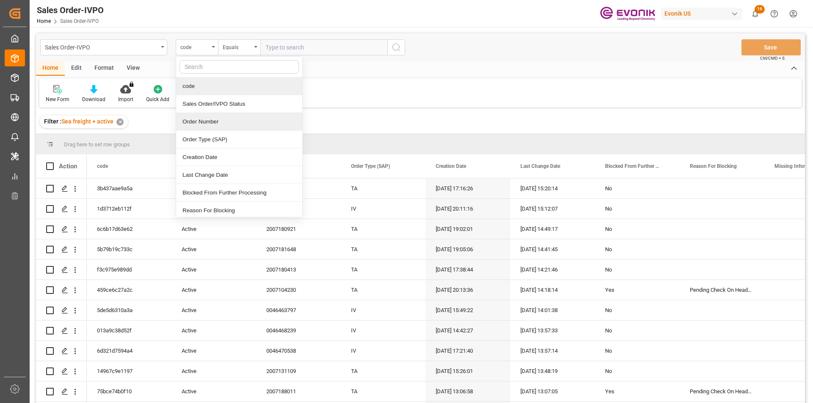
click at [192, 120] on div "Order Number" at bounding box center [239, 122] width 126 height 18
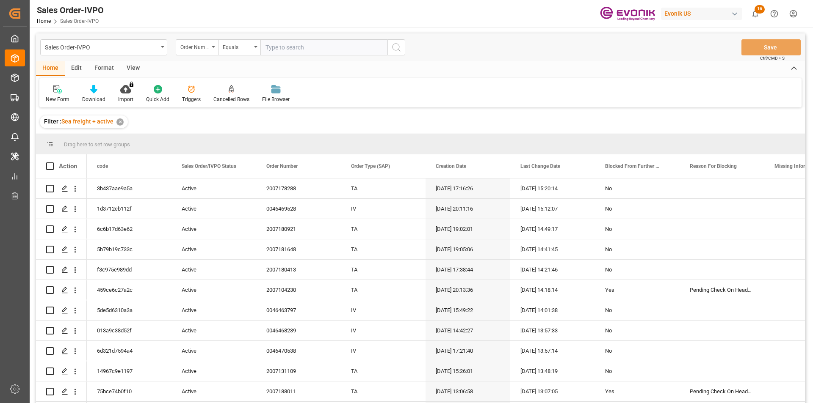
click at [271, 50] on input "text" at bounding box center [323, 47] width 127 height 16
paste input "2007060242"
type input "2007060242"
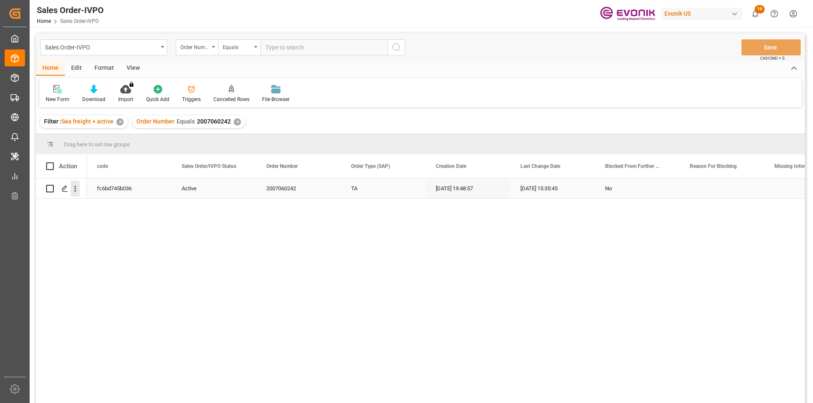
click at [72, 190] on icon "open menu" at bounding box center [75, 189] width 9 height 9
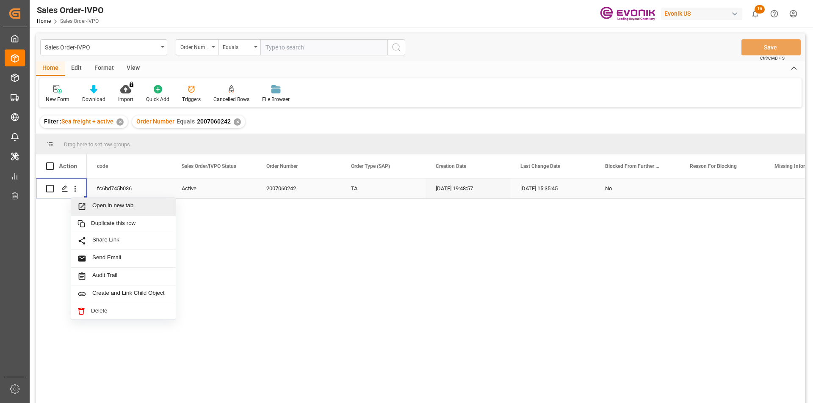
click at [110, 209] on span "Open in new tab" at bounding box center [130, 206] width 77 height 9
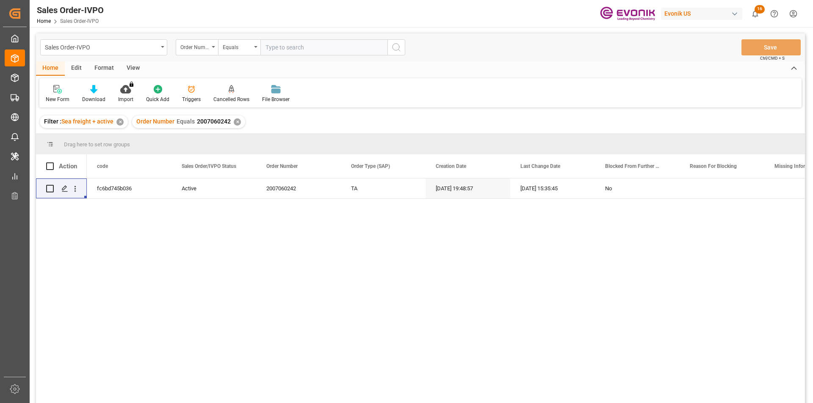
click at [234, 123] on div "✕" at bounding box center [237, 121] width 7 height 7
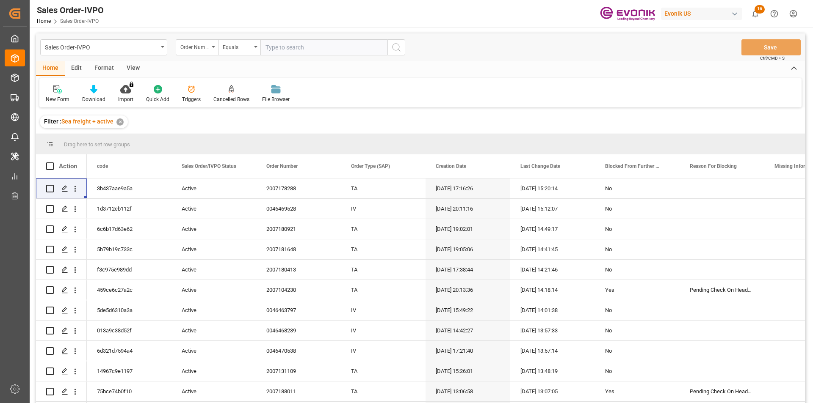
click at [272, 50] on input "text" at bounding box center [323, 47] width 127 height 16
paste input "0046459355"
type input "0046459355"
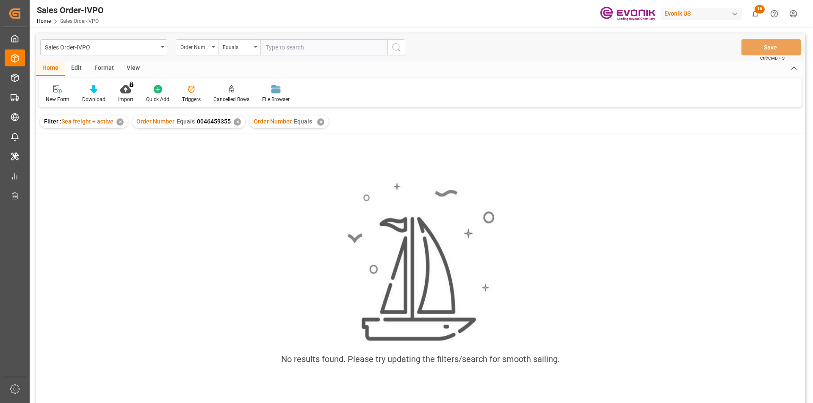
click at [313, 122] on div "Order Number Equals ✕" at bounding box center [288, 122] width 79 height 13
click at [317, 121] on div "✕" at bounding box center [320, 121] width 7 height 7
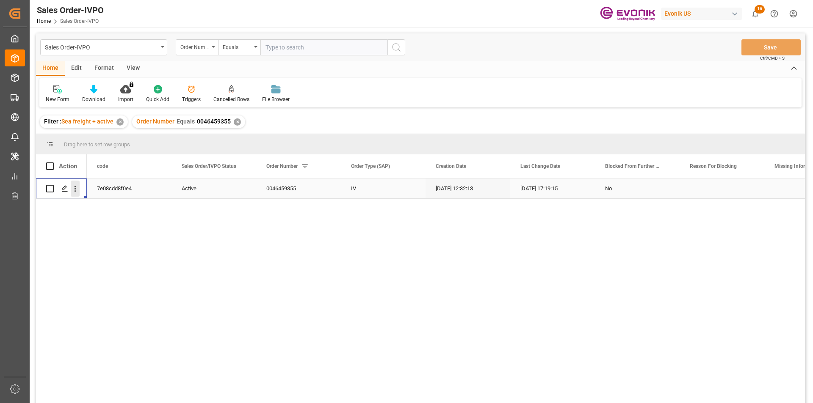
click at [74, 185] on icon "open menu" at bounding box center [75, 189] width 9 height 9
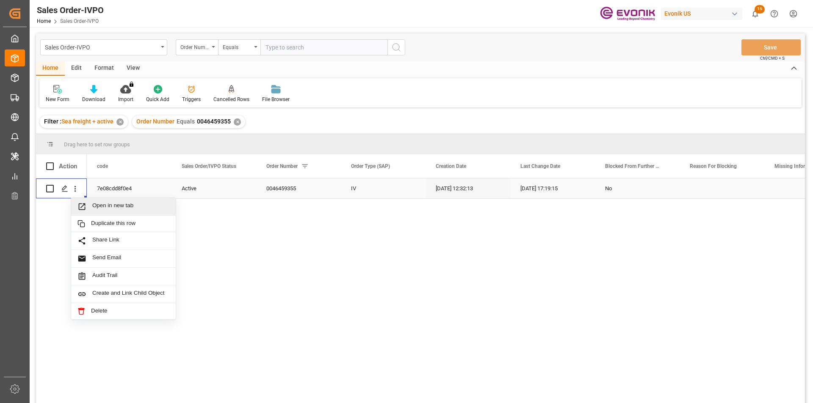
click at [116, 206] on span "Open in new tab" at bounding box center [130, 206] width 77 height 9
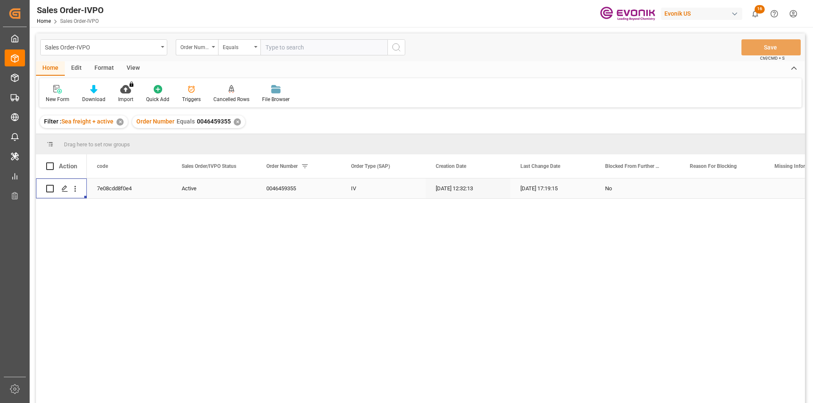
click at [237, 124] on div "✕" at bounding box center [237, 121] width 7 height 7
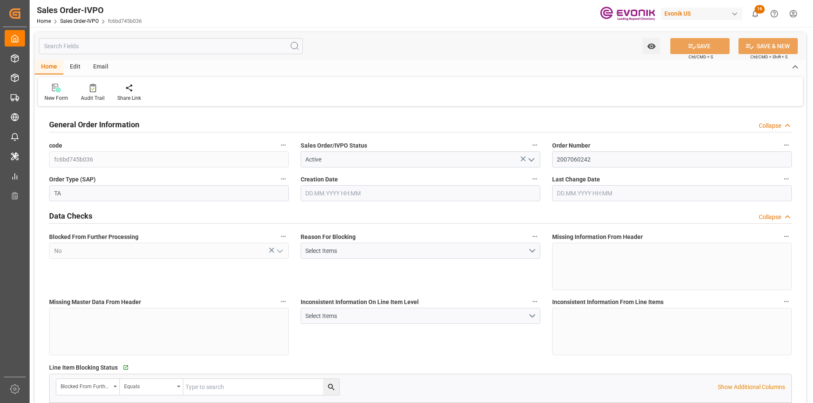
type input "MYPKG"
type input "0"
type input "1"
type input "6063"
type input "14.08.2025 19:48"
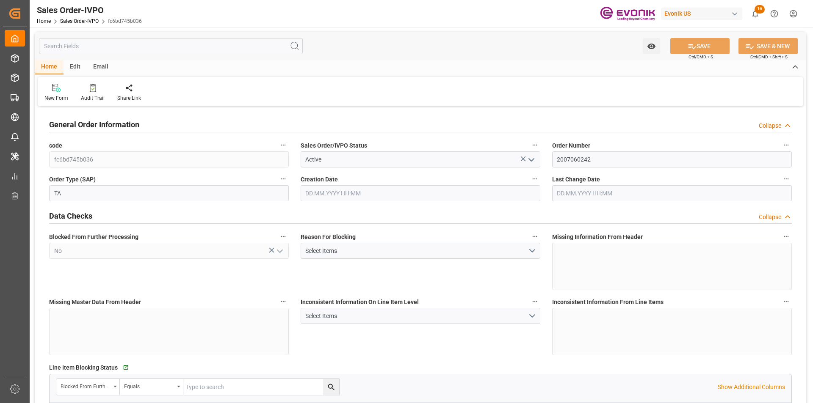
type input "12.09.2025 15:35"
click at [90, 44] on input "text" at bounding box center [171, 46] width 264 height 16
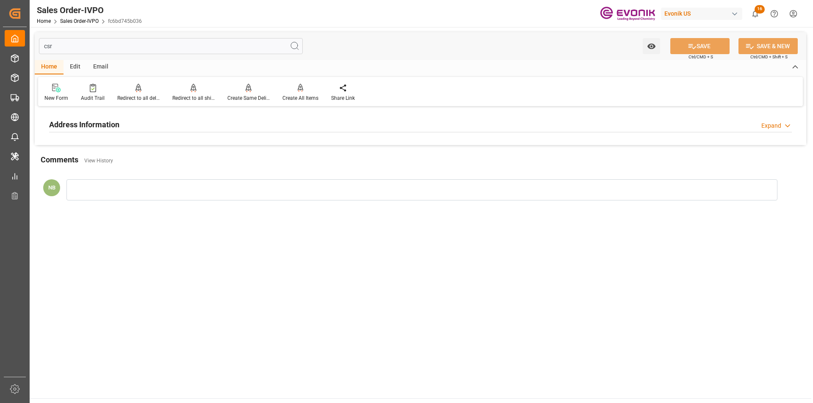
type input "csr"
click at [127, 131] on div "Address Information Expand" at bounding box center [420, 124] width 742 height 16
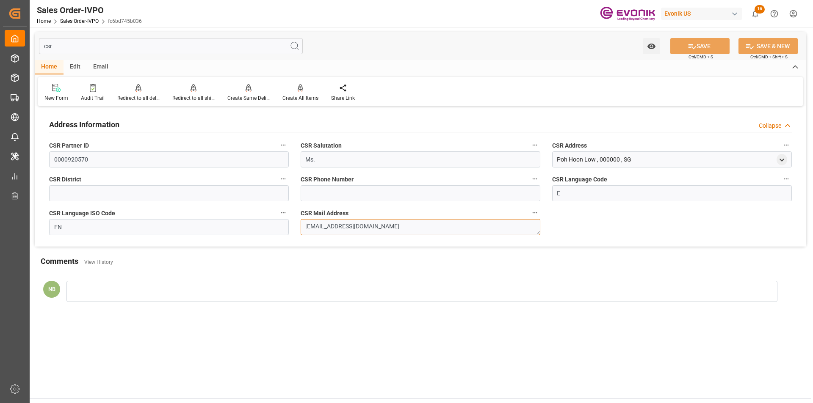
drag, startPoint x: 392, startPoint y: 223, endPoint x: 616, endPoint y: 223, distance: 223.9
click at [256, 223] on div "Address Information Collapse CSR Partner ID 0000920570 CSR Salutation Ms. CSR A…" at bounding box center [420, 178] width 771 height 138
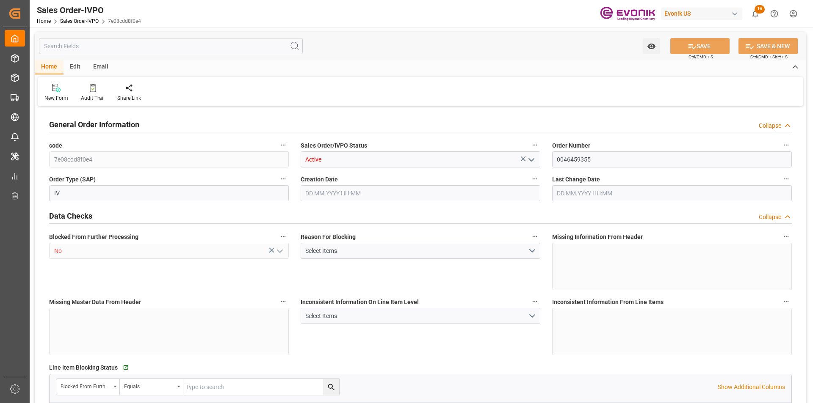
type input "INNSA"
type input "0"
type input "1"
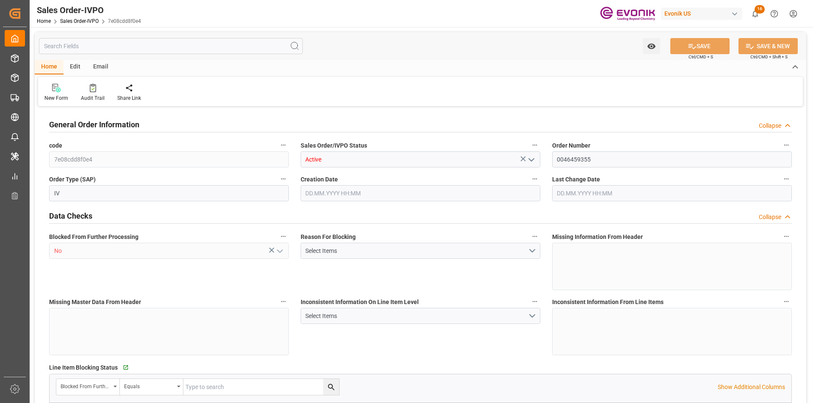
type input "11283.2276"
type input "29.6868"
type input "17000"
type input "30"
type input "[DATE] 12:32"
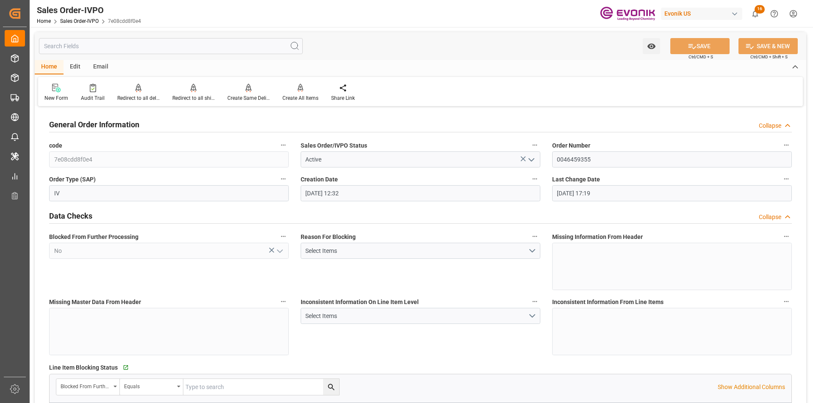
type input "[DATE] 17:19"
click at [84, 45] on input "text" at bounding box center [171, 46] width 264 height 16
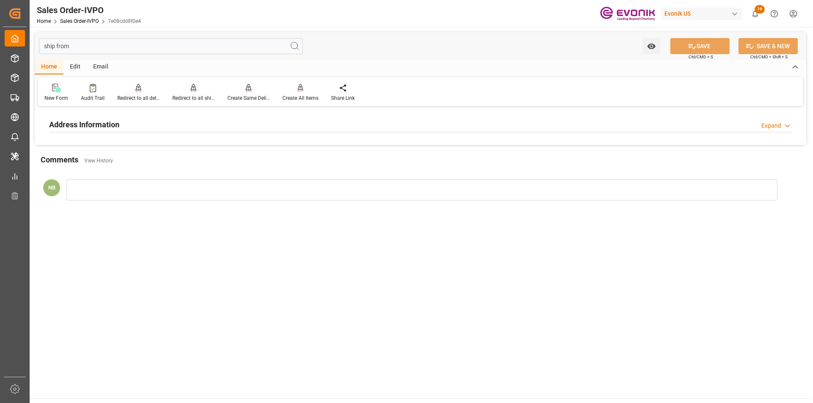
type input "ship from"
click at [128, 125] on div "Address Information Expand" at bounding box center [420, 124] width 742 height 16
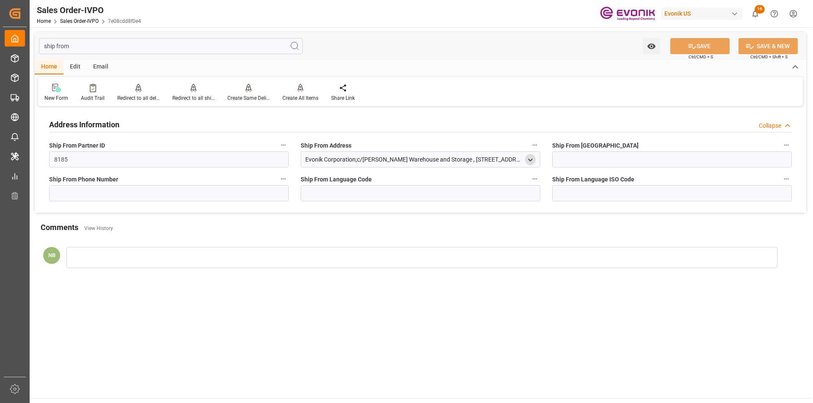
click at [533, 162] on icon "open menu" at bounding box center [529, 160] width 7 height 7
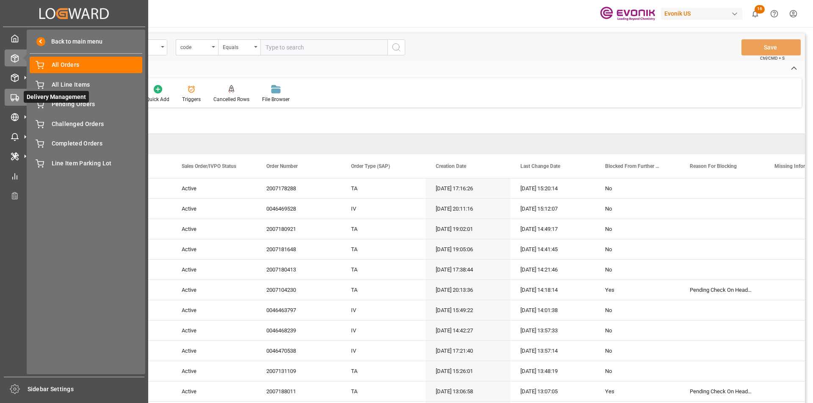
click at [12, 94] on icon at bounding box center [15, 98] width 8 height 8
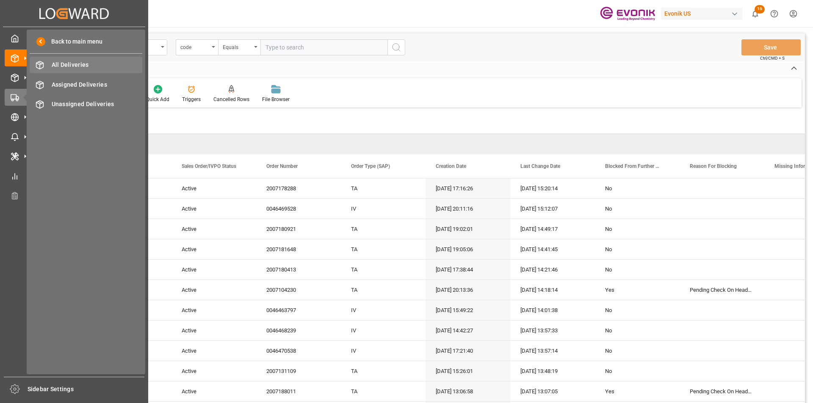
click at [44, 66] on div "All Deliveries All Deliveries" at bounding box center [86, 65] width 113 height 17
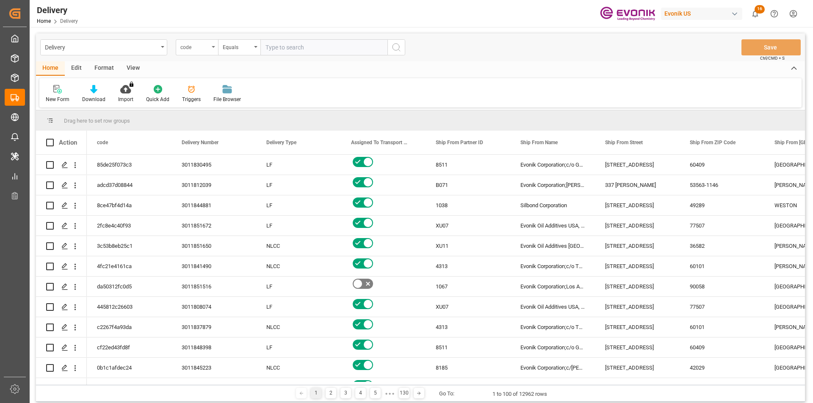
click at [215, 44] on div "code" at bounding box center [197, 47] width 42 height 16
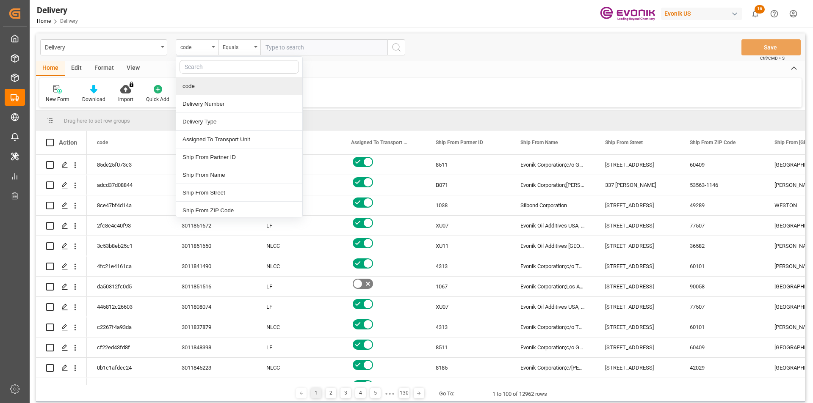
click at [211, 66] on input "text" at bounding box center [238, 67] width 119 height 14
type input "pg"
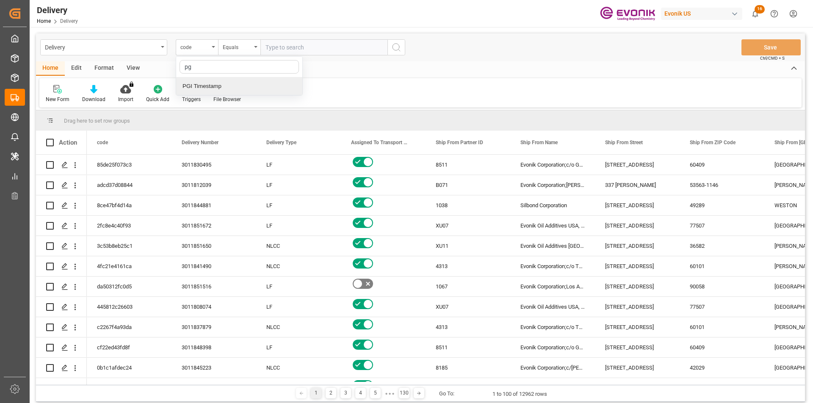
click at [220, 86] on div "PGI Timestamp" at bounding box center [239, 86] width 126 height 18
click at [257, 47] on div "Equals" at bounding box center [239, 47] width 42 height 16
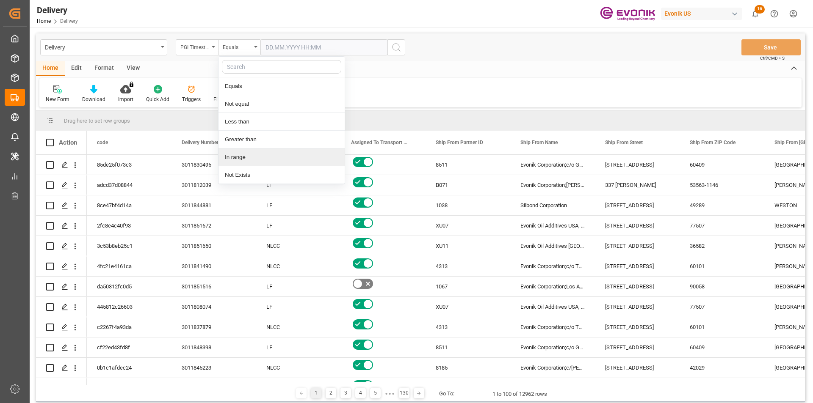
click at [259, 162] on div "In range" at bounding box center [281, 158] width 126 height 18
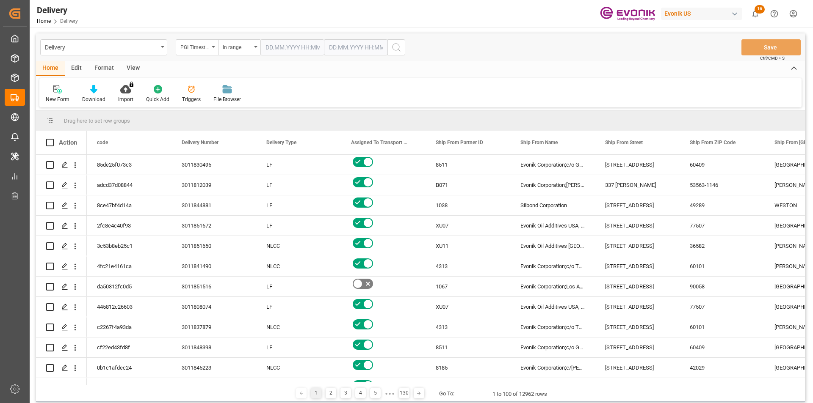
click at [319, 43] on input "text" at bounding box center [291, 47] width 63 height 16
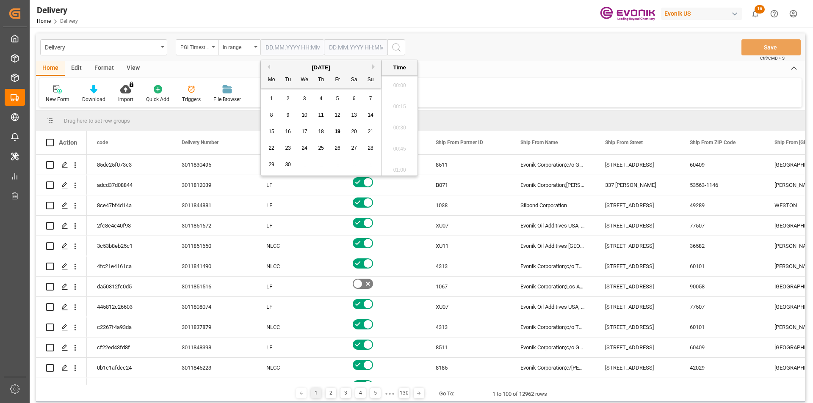
scroll to position [955, 0]
click at [325, 131] on div "18" at bounding box center [321, 132] width 11 height 10
type input "[DATE] 00:00"
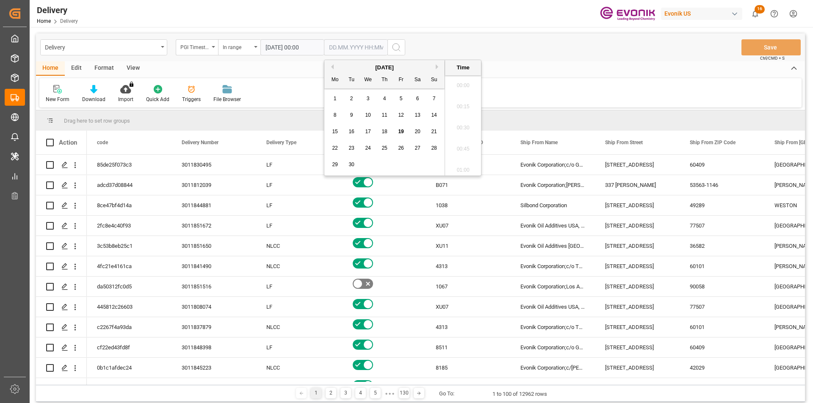
click at [351, 49] on input "text" at bounding box center [355, 47] width 63 height 16
click at [401, 130] on span "19" at bounding box center [401, 132] width 6 height 6
type input "[DATE] 00:00"
click at [397, 45] on icon "search button" at bounding box center [396, 47] width 10 height 10
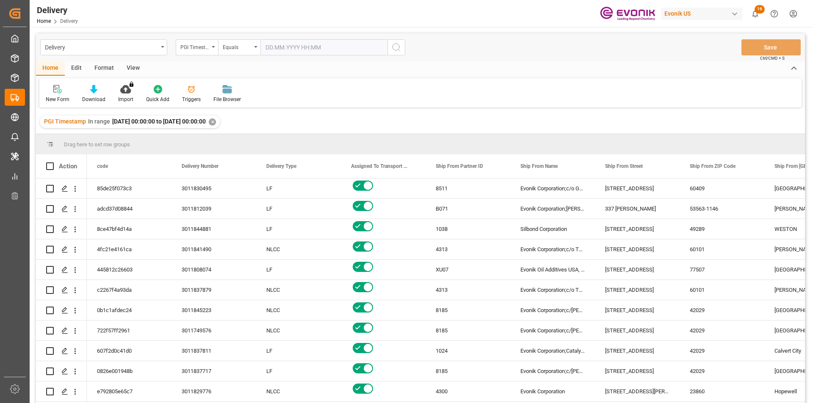
click at [132, 70] on div "View" at bounding box center [133, 68] width 26 height 14
click at [90, 94] on div "Standard Templates" at bounding box center [96, 94] width 55 height 19
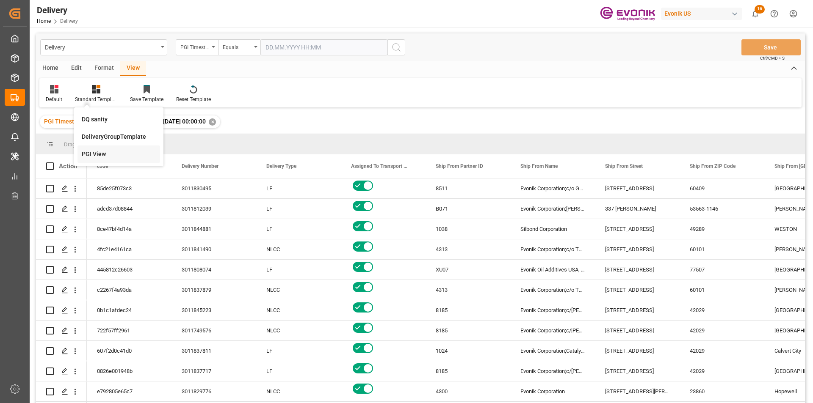
click at [102, 151] on div "PGI View" at bounding box center [119, 154] width 74 height 9
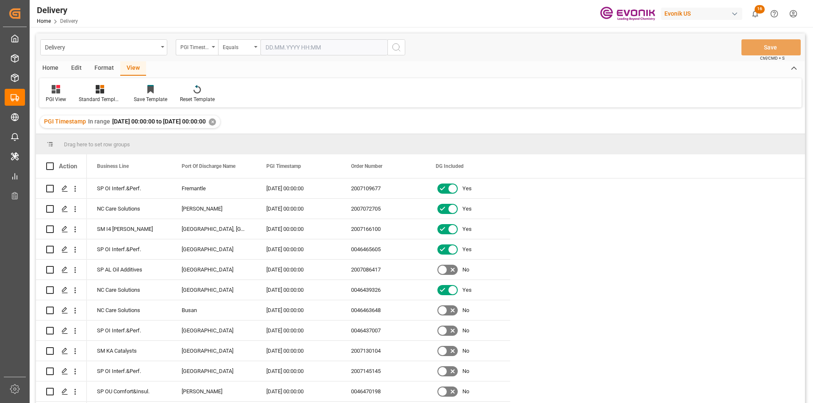
click at [50, 68] on div "Home" at bounding box center [50, 68] width 29 height 14
click at [94, 94] on icon at bounding box center [93, 89] width 7 height 8
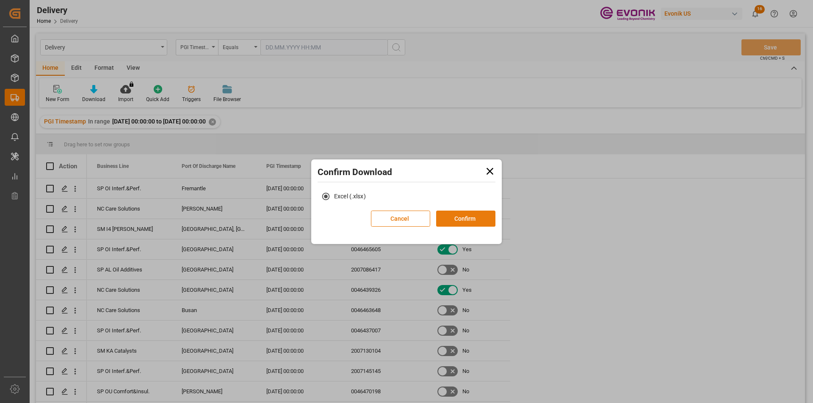
click at [458, 215] on button "Confirm" at bounding box center [465, 219] width 59 height 16
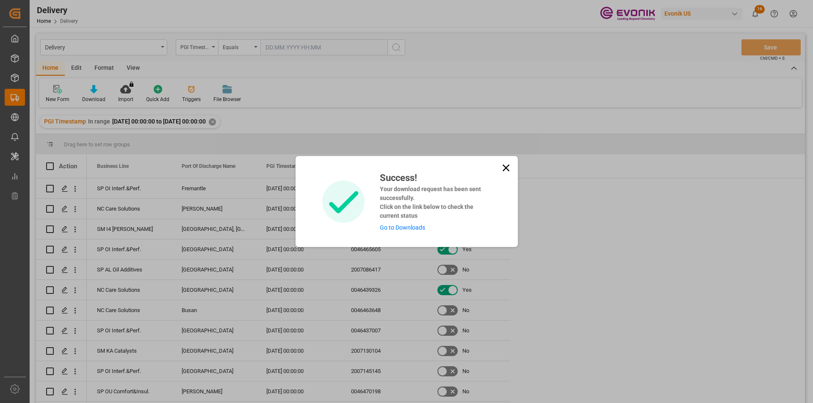
click at [398, 226] on link "Go to Downloads" at bounding box center [402, 227] width 45 height 7
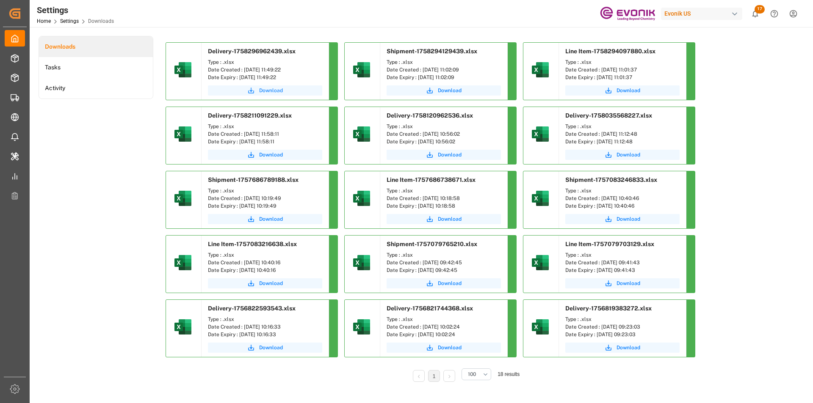
click at [266, 90] on span "Download" at bounding box center [271, 91] width 24 height 8
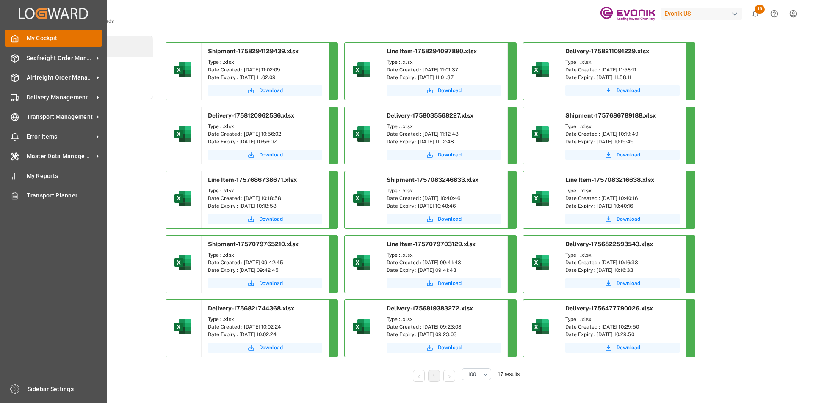
click at [32, 41] on span "My Cockpit" at bounding box center [65, 38] width 76 height 9
